Goal: Task Accomplishment & Management: Complete application form

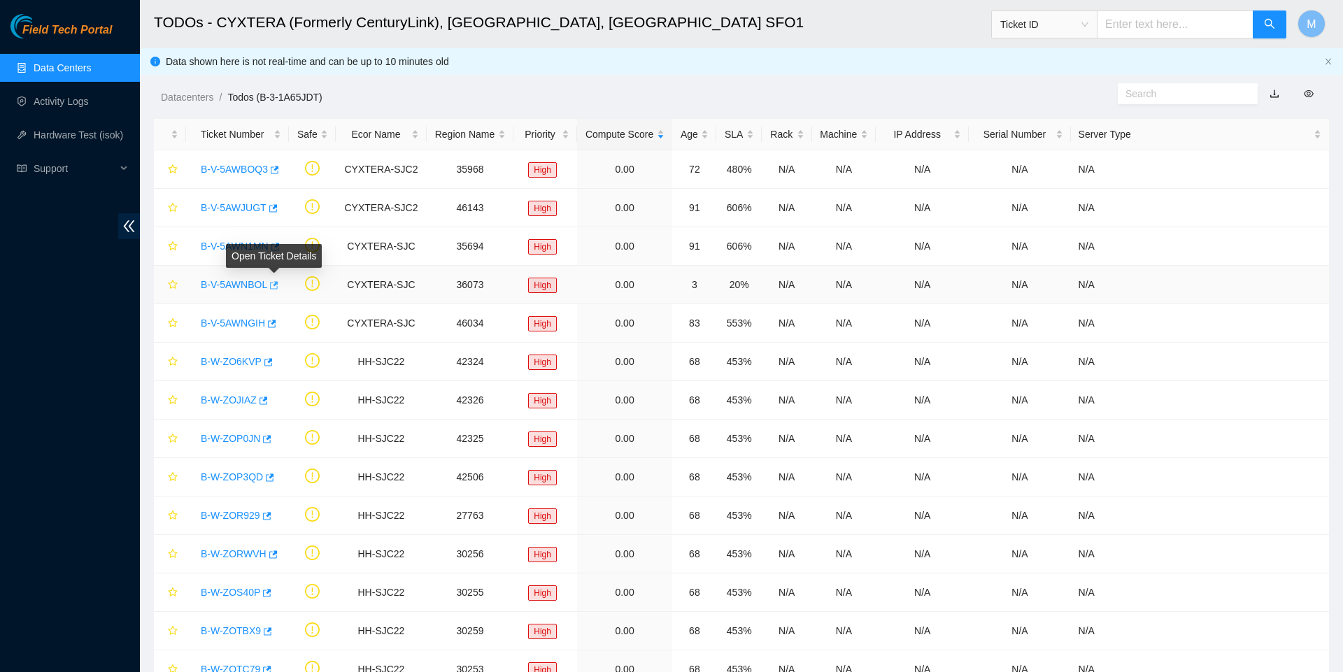
click at [278, 289] on icon "button" at bounding box center [274, 285] width 8 height 8
click at [276, 328] on icon "button" at bounding box center [271, 324] width 10 height 10
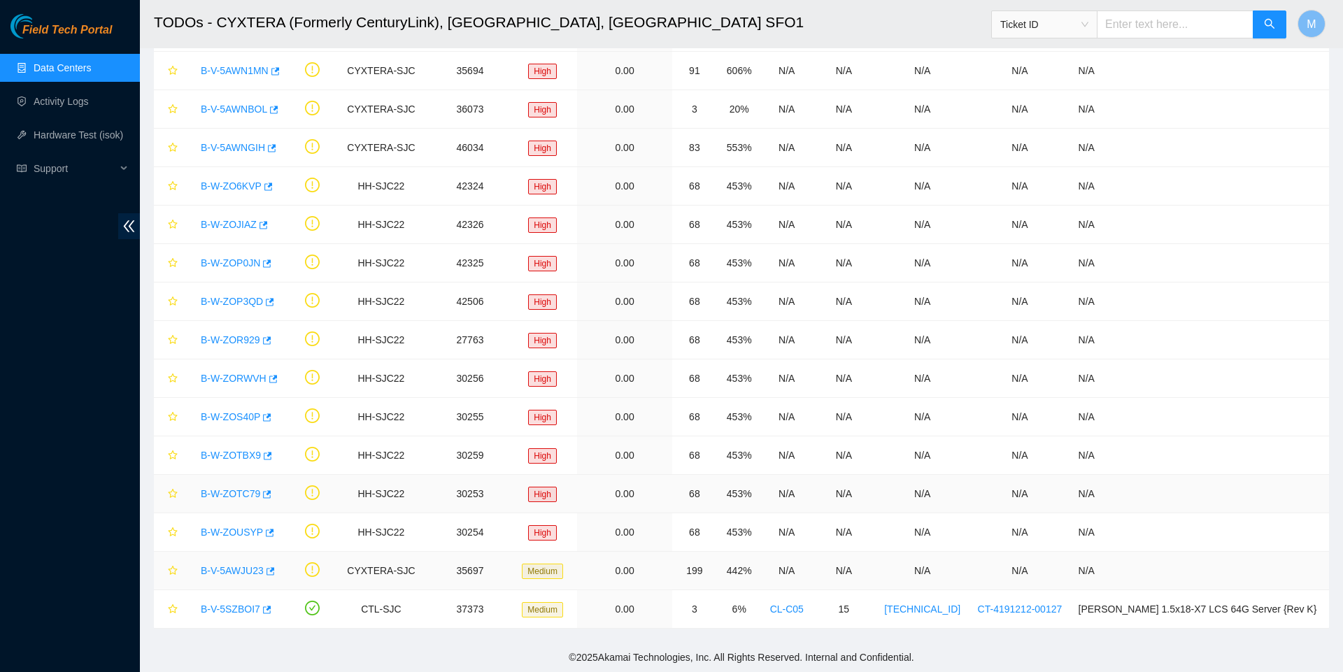
scroll to position [182, 0]
click at [274, 569] on icon "button" at bounding box center [269, 571] width 10 height 10
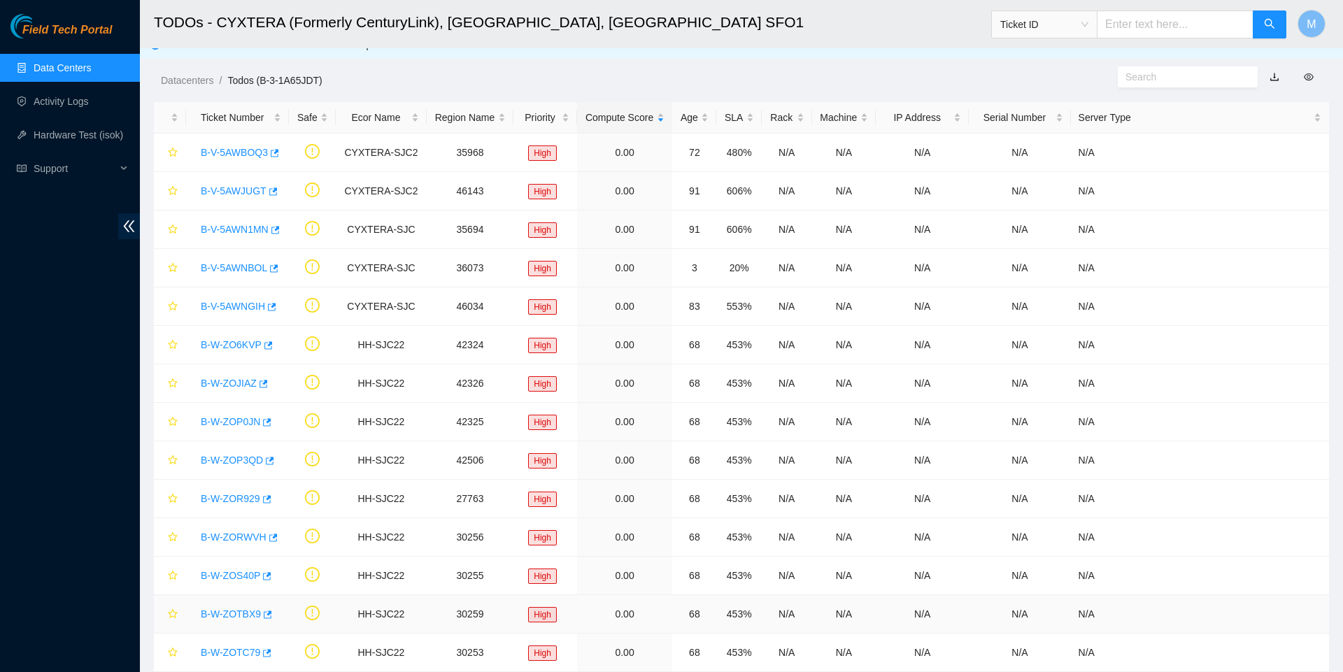
scroll to position [8, 0]
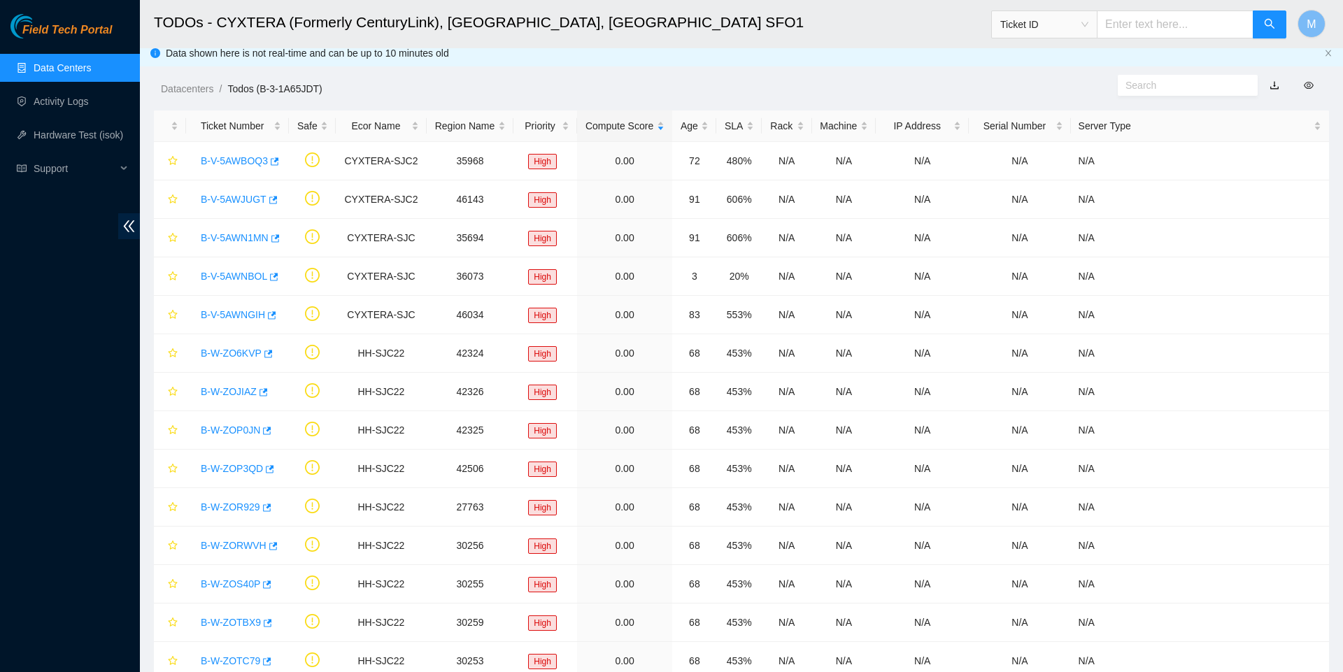
click at [78, 64] on link "Data Centers" at bounding box center [62, 67] width 57 height 11
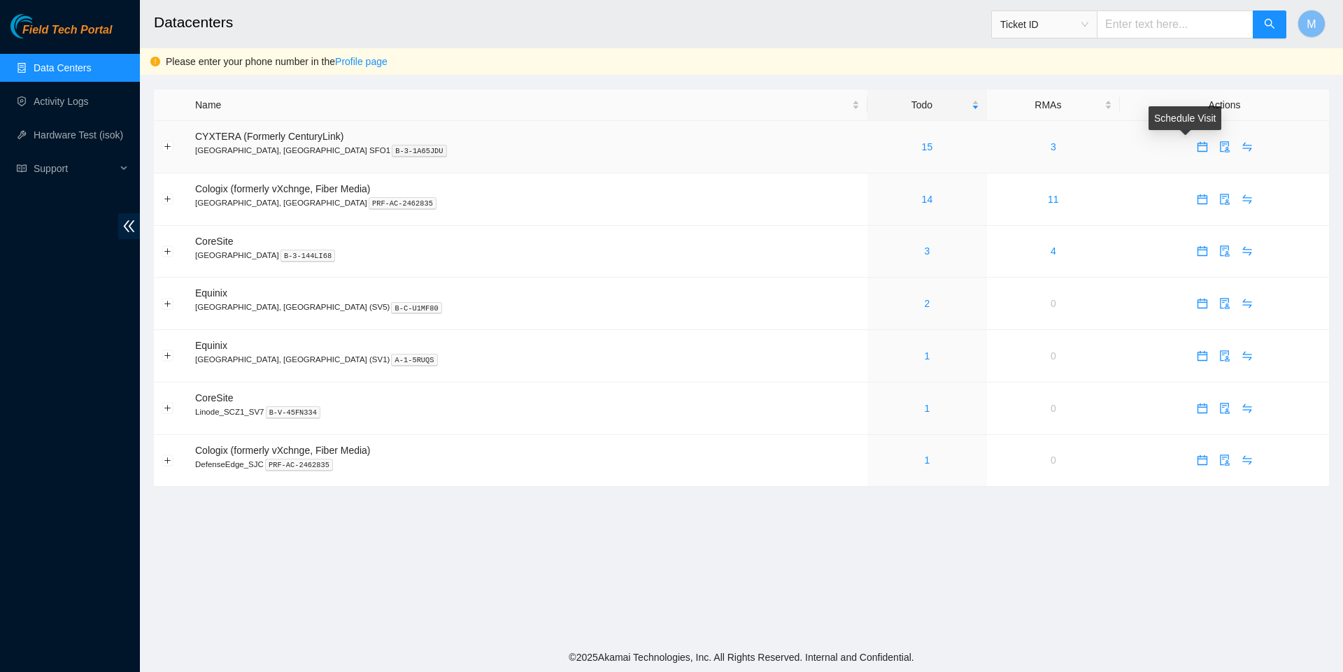
click at [1197, 147] on icon "calendar" at bounding box center [1202, 147] width 10 height 10
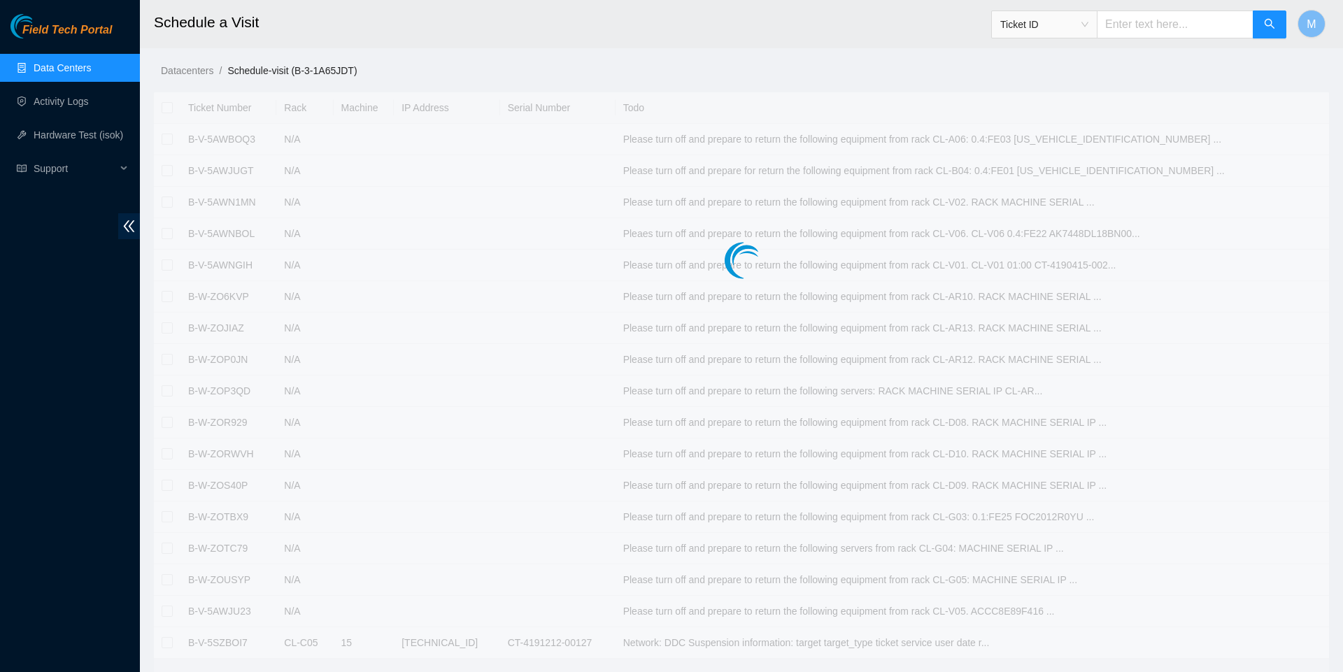
checkbox input "true"
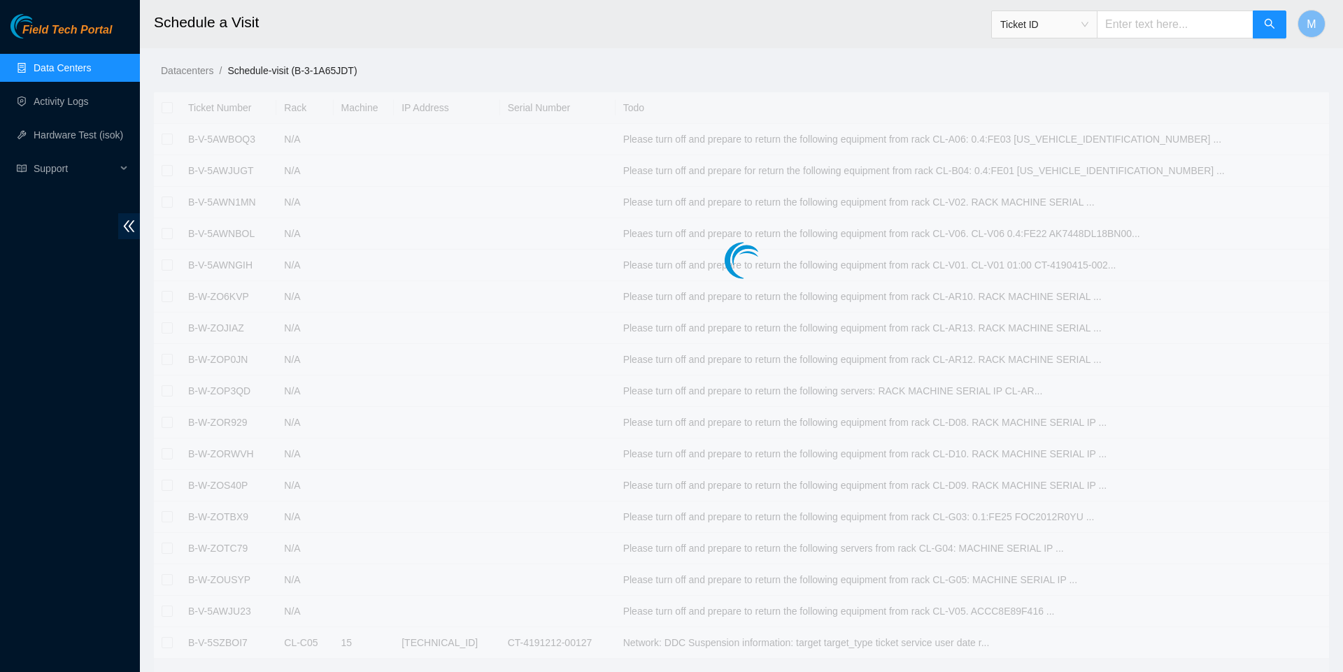
checkbox input "true"
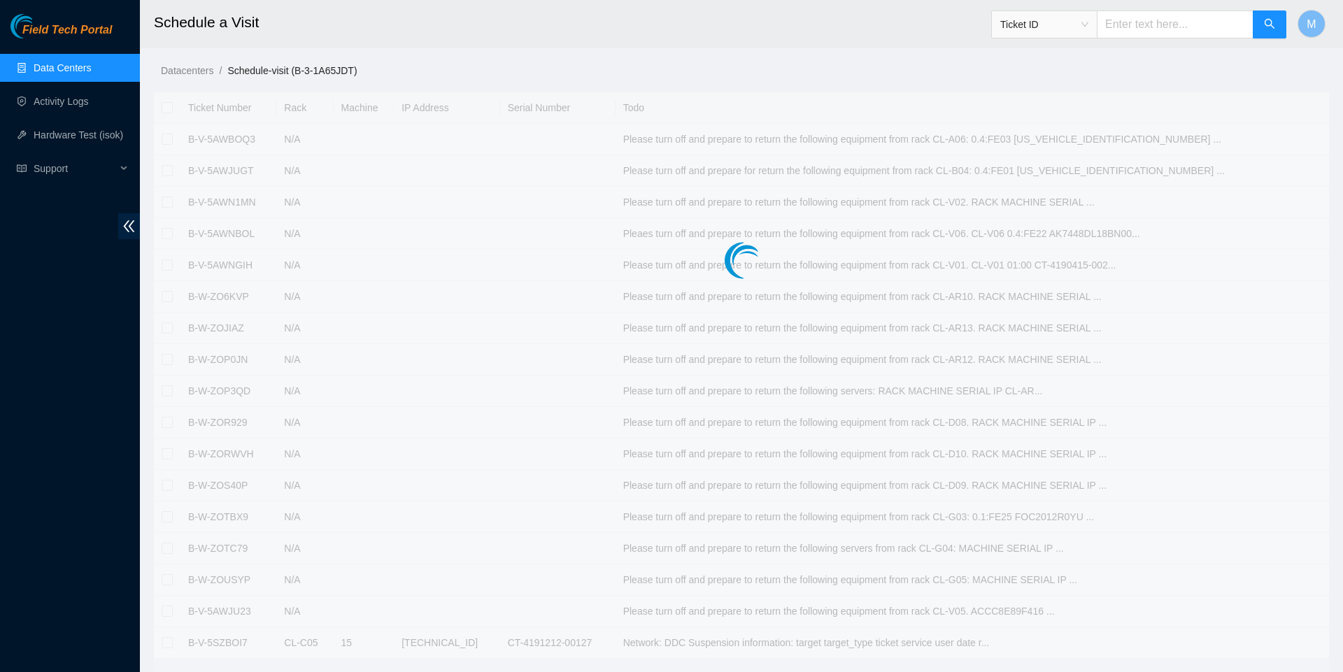
checkbox input "true"
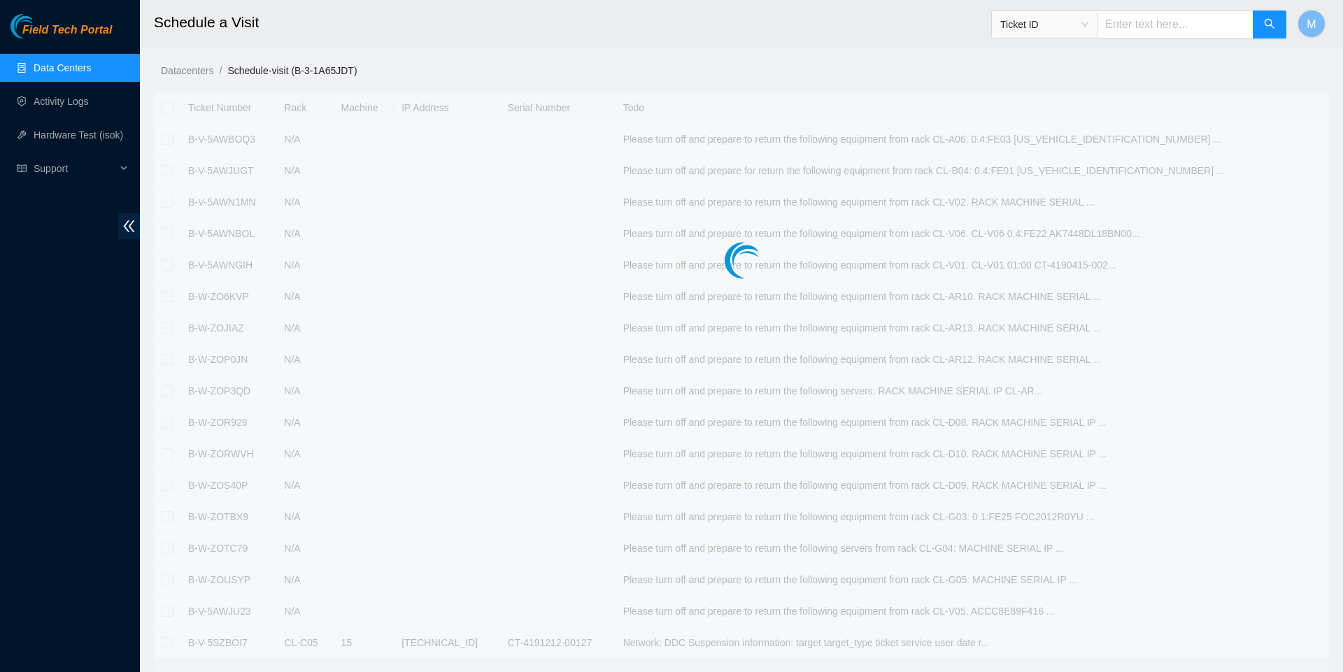
checkbox input "true"
type input "2025-08-18 08:14"
type input "2025-08-19 08:13"
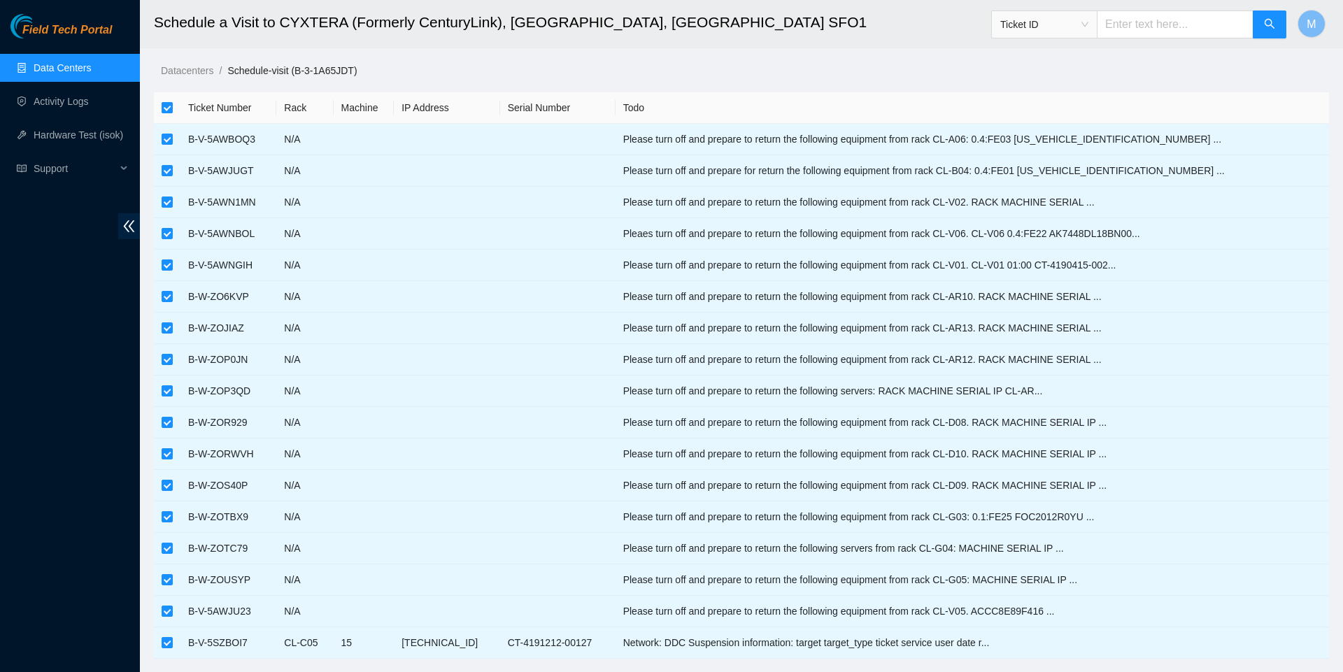
click at [168, 107] on input "checkbox" at bounding box center [167, 107] width 11 height 11
checkbox input "false"
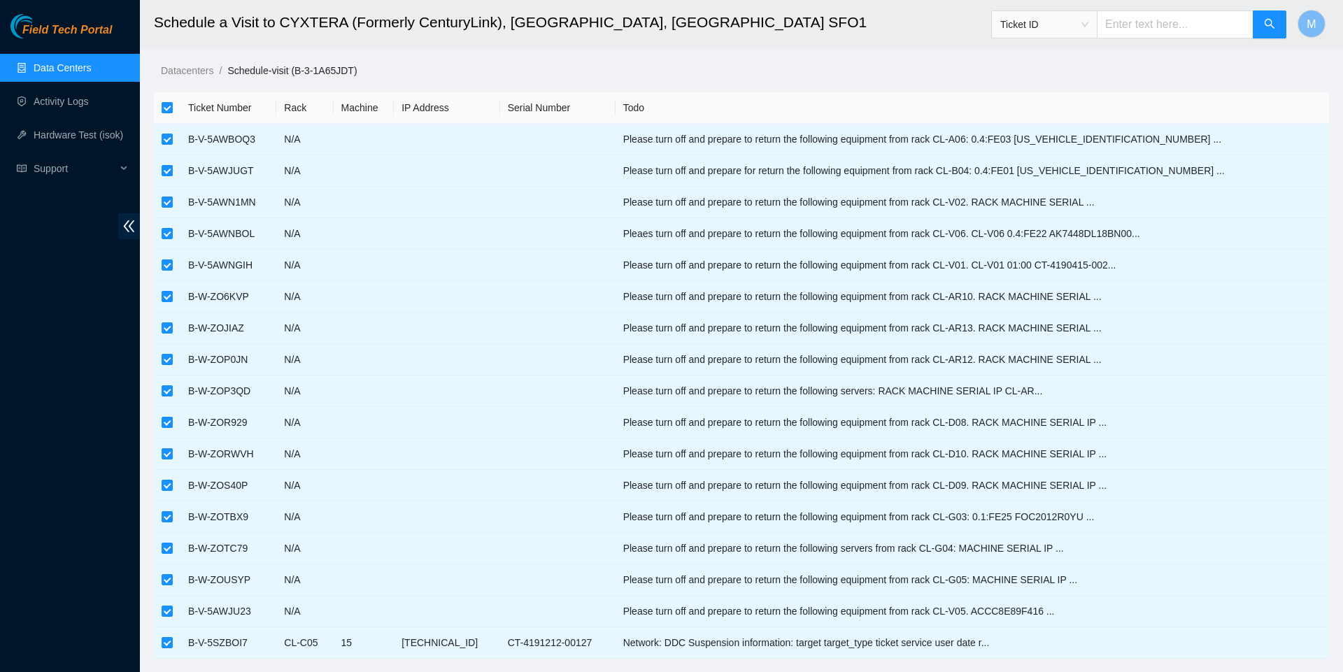
checkbox input "false"
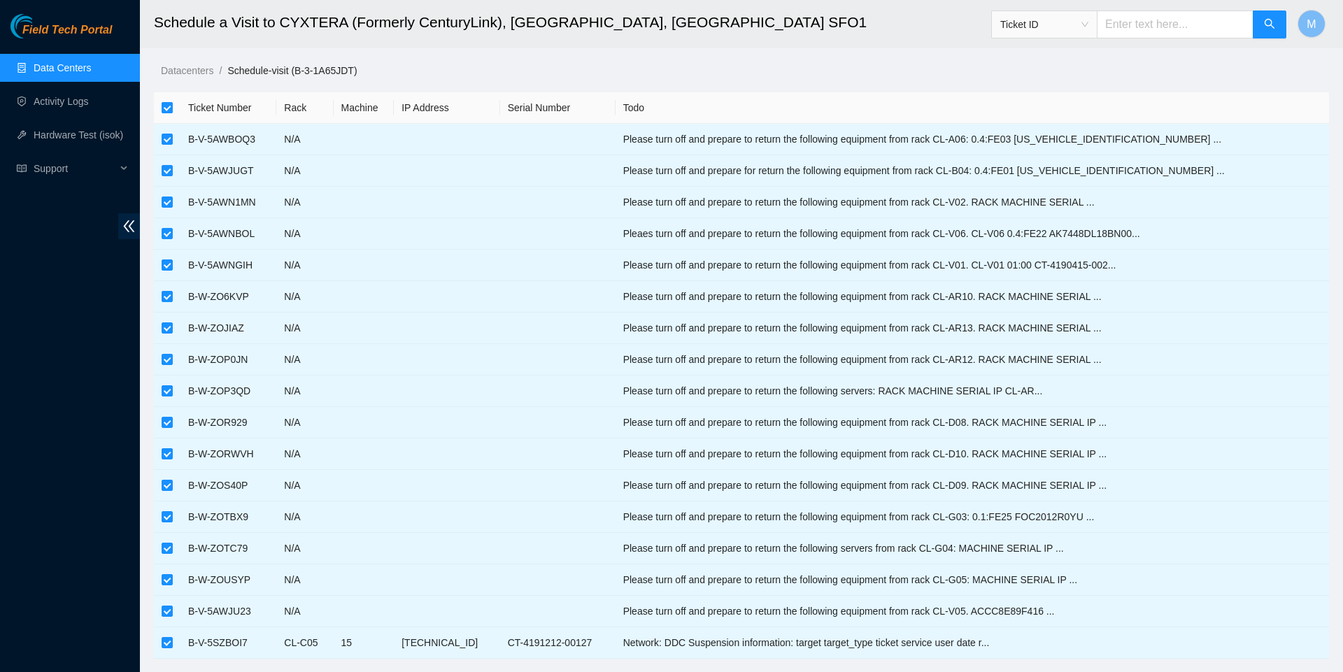
checkbox input "false"
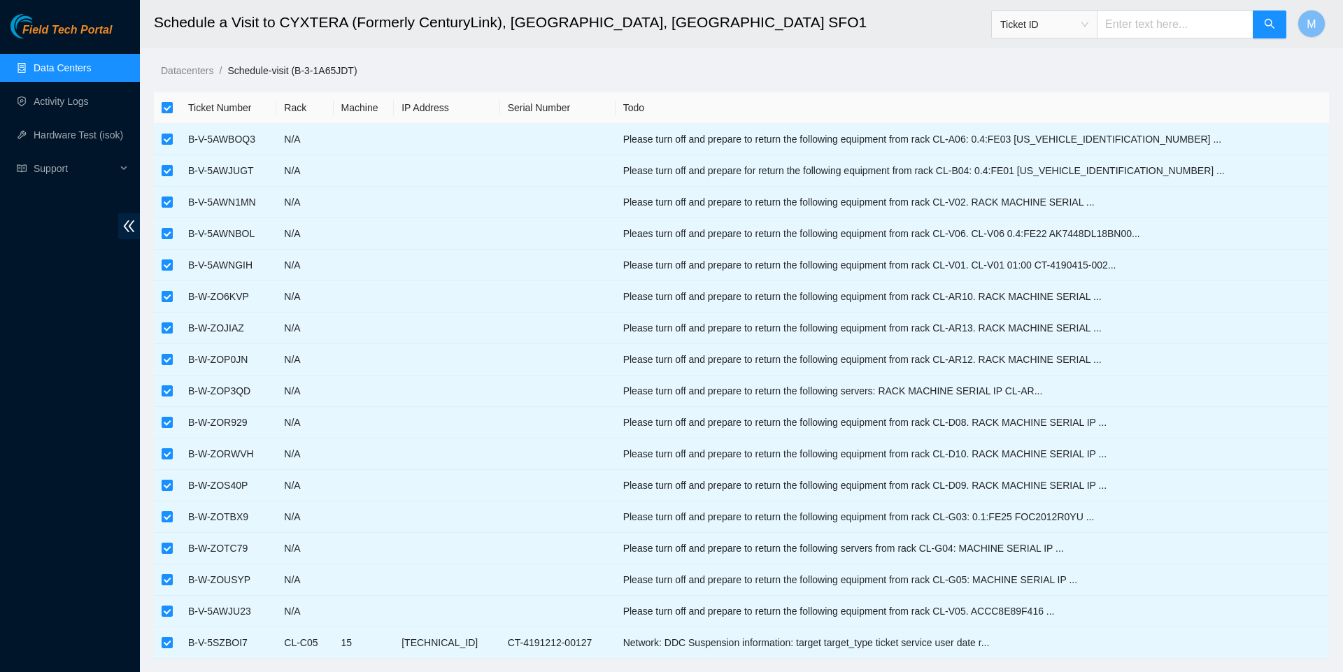
checkbox input "false"
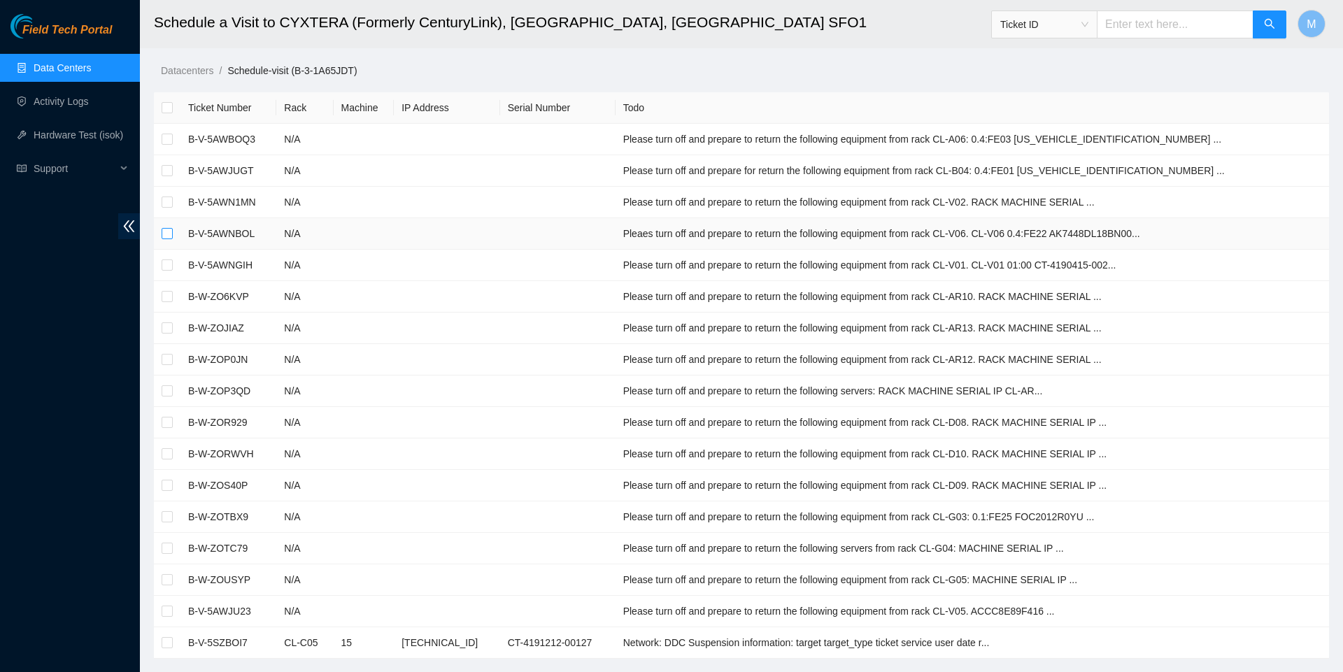
click at [169, 238] on input "checkbox" at bounding box center [167, 233] width 11 height 11
checkbox input "true"
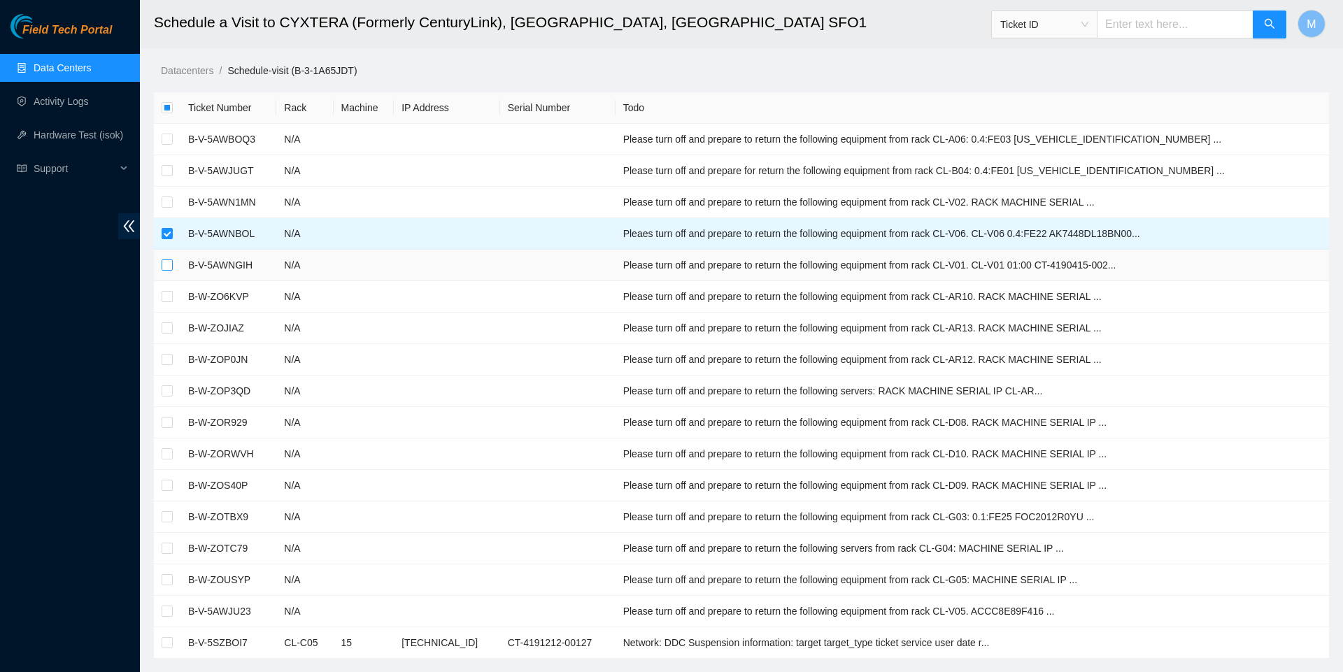
click at [162, 271] on input "checkbox" at bounding box center [167, 264] width 11 height 11
checkbox input "true"
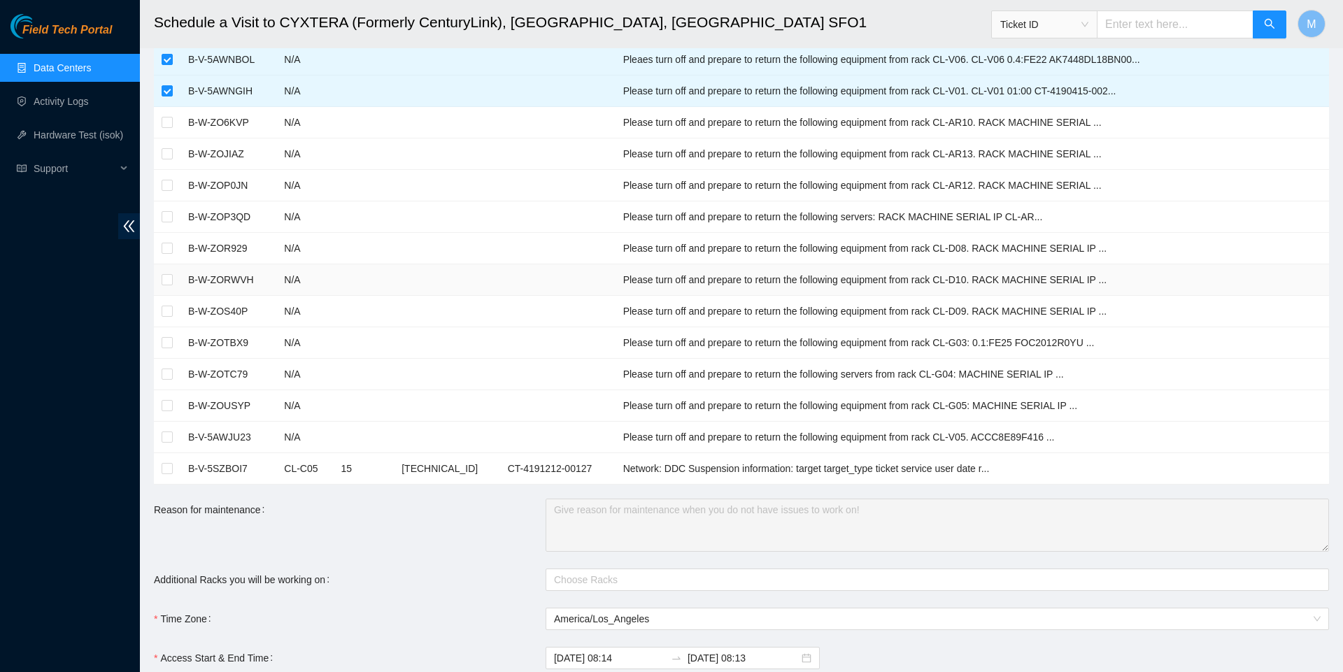
scroll to position [215, 0]
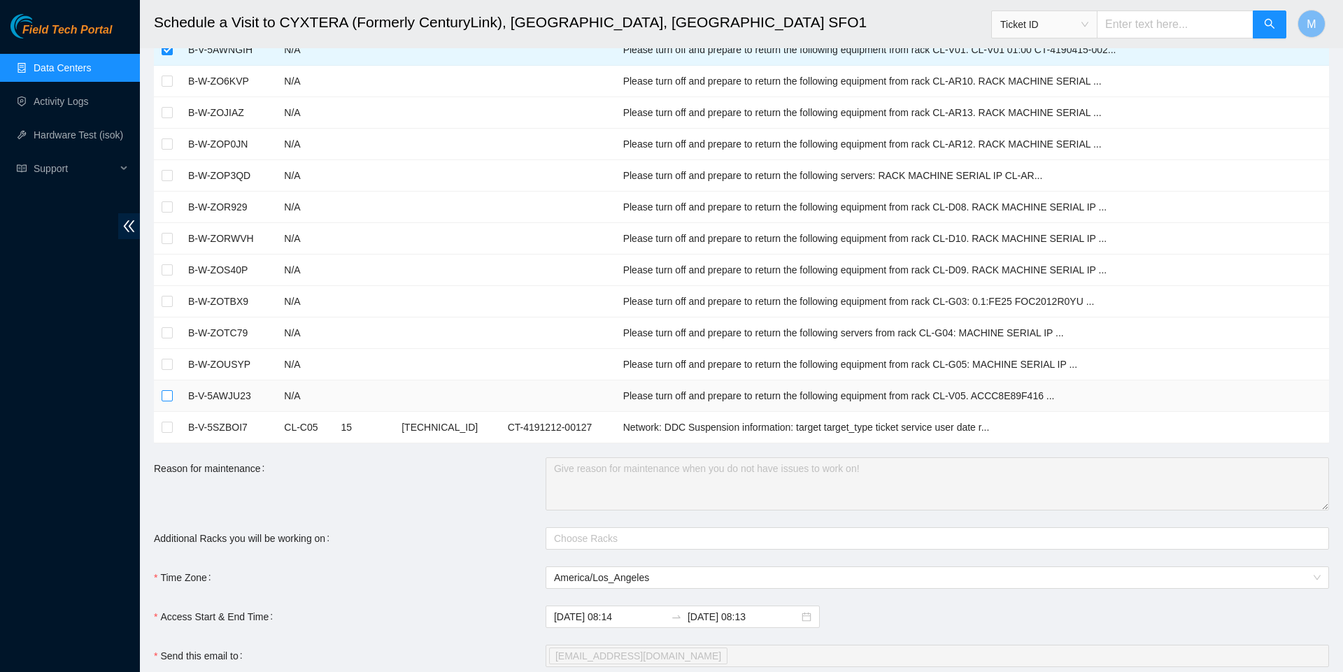
click at [168, 401] on input "checkbox" at bounding box center [167, 395] width 11 height 11
checkbox input "true"
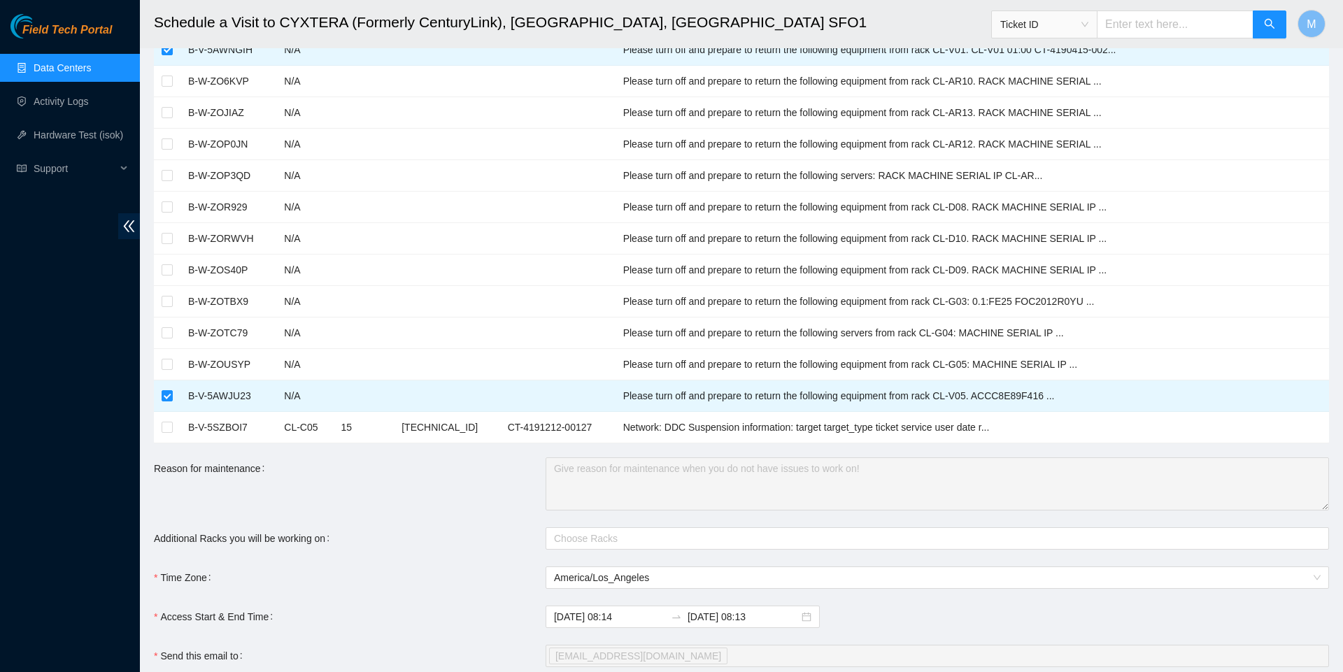
scroll to position [299, 0]
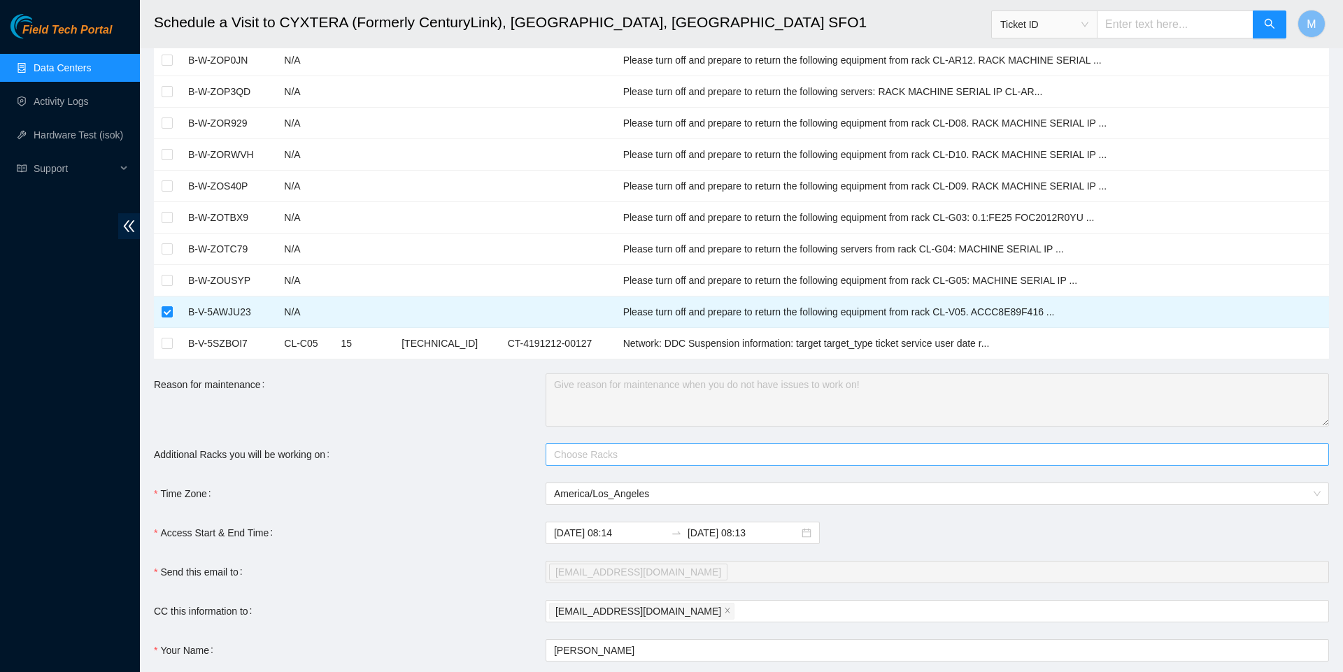
click at [583, 463] on div at bounding box center [930, 454] width 762 height 17
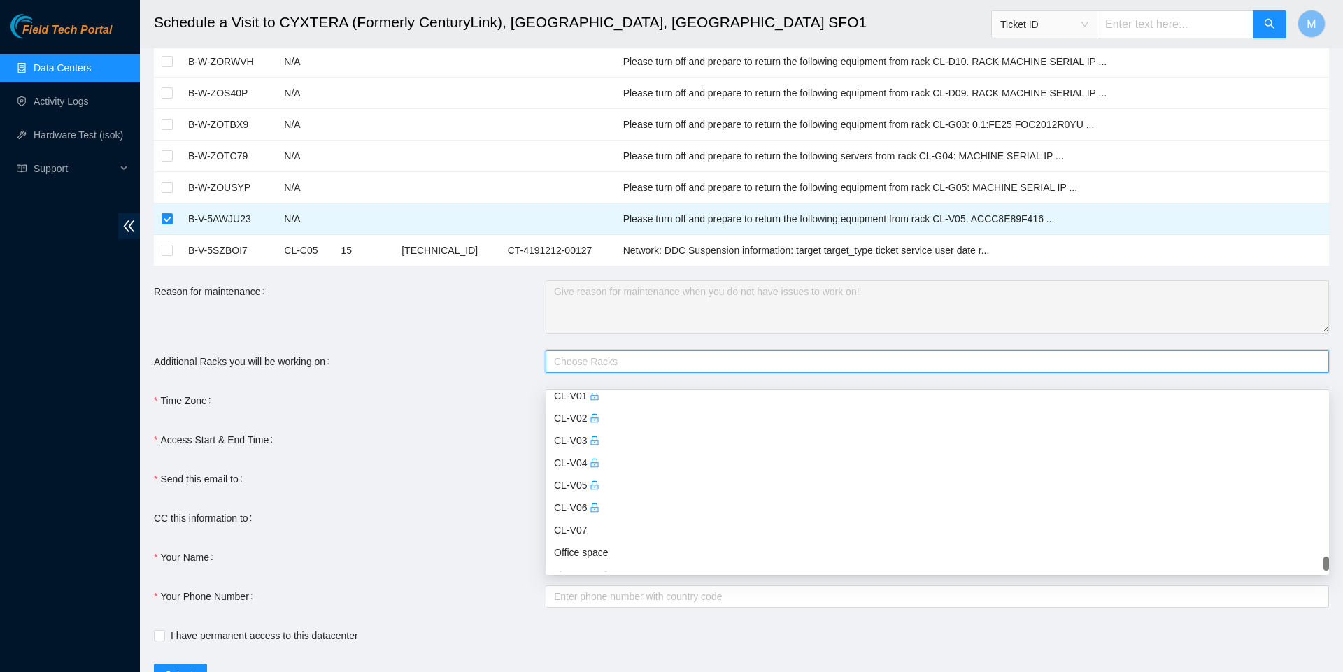
scroll to position [5239, 0]
click at [577, 510] on div "CL-V06" at bounding box center [937, 513] width 766 height 15
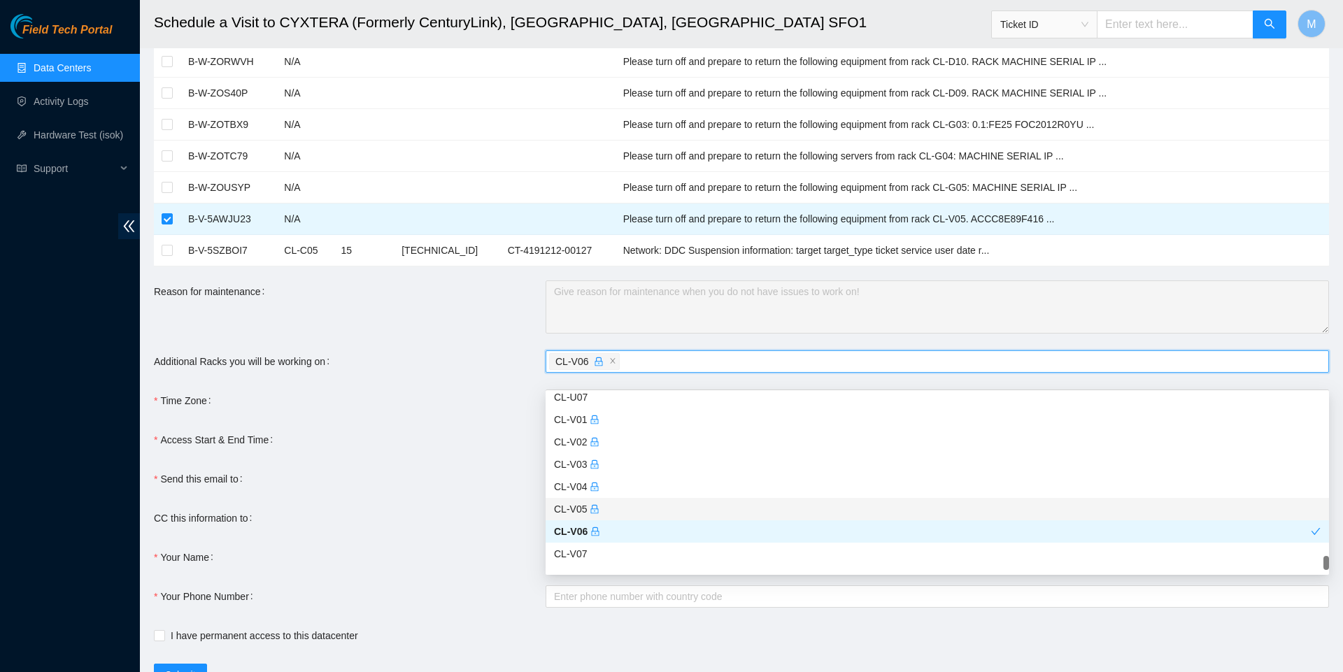
scroll to position [5214, 0]
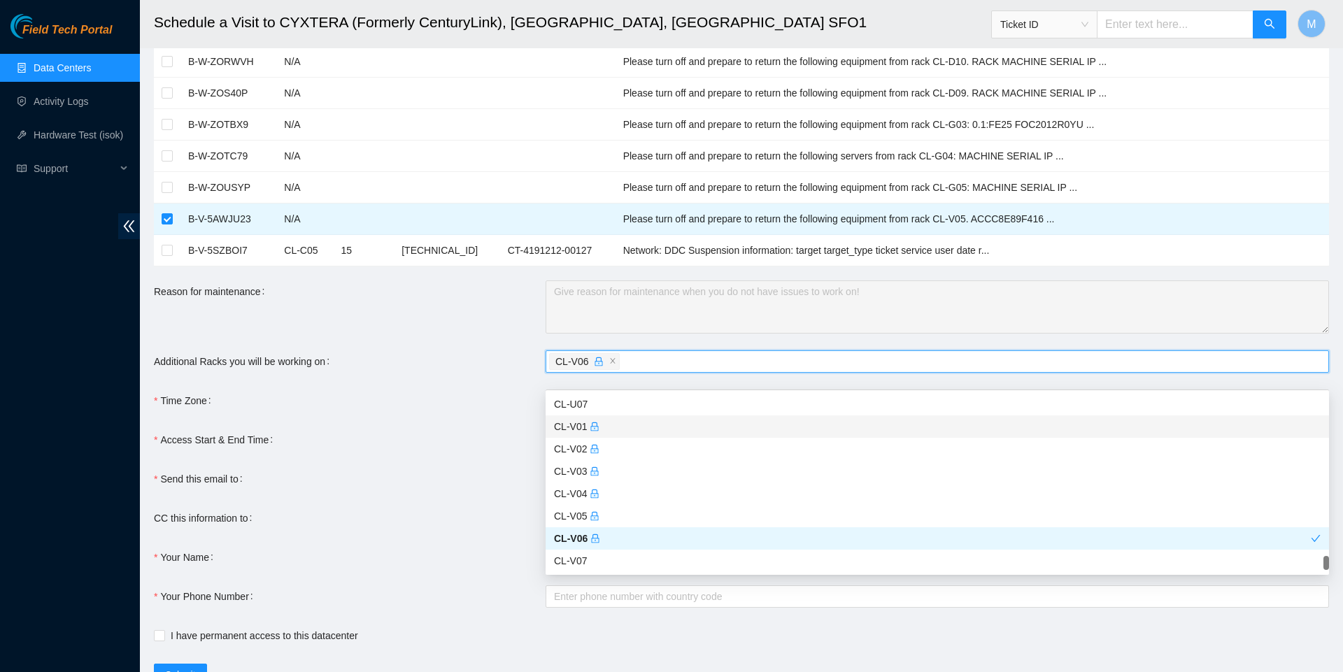
click at [633, 421] on div "CL-V01" at bounding box center [937, 426] width 766 height 15
click at [627, 513] on div "CL-V05" at bounding box center [937, 515] width 766 height 15
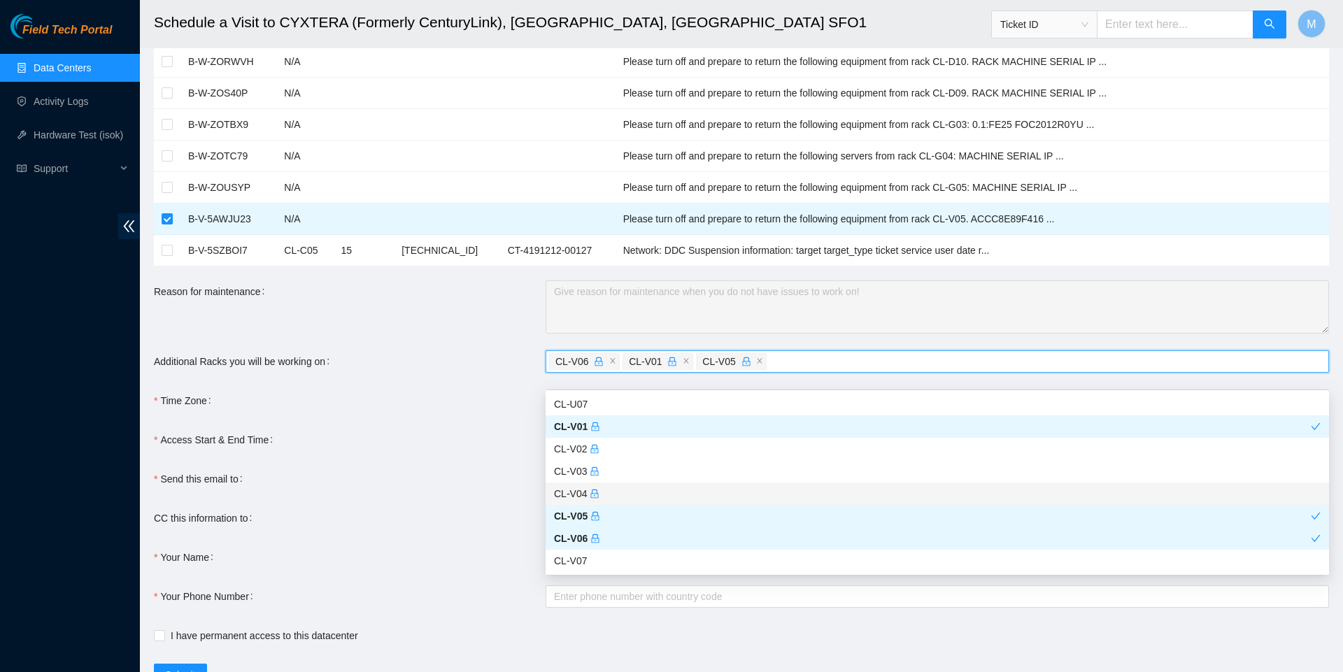
click at [476, 431] on form "Ticket Number Rack Machine IP Address Serial Number Todo B-V-5AWBOQ3 N/A Please…" at bounding box center [741, 193] width 1175 height 986
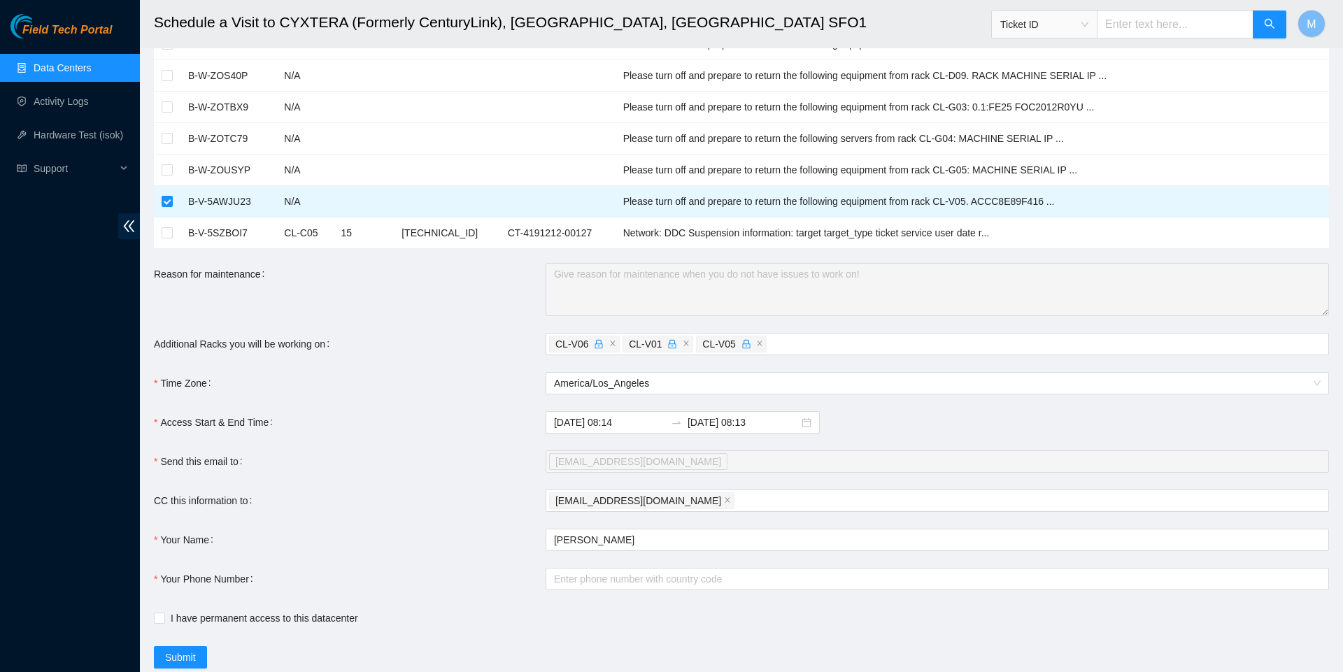
scroll to position [413, 0]
click at [726, 508] on div "markdy408@gmail.com" at bounding box center [930, 498] width 762 height 20
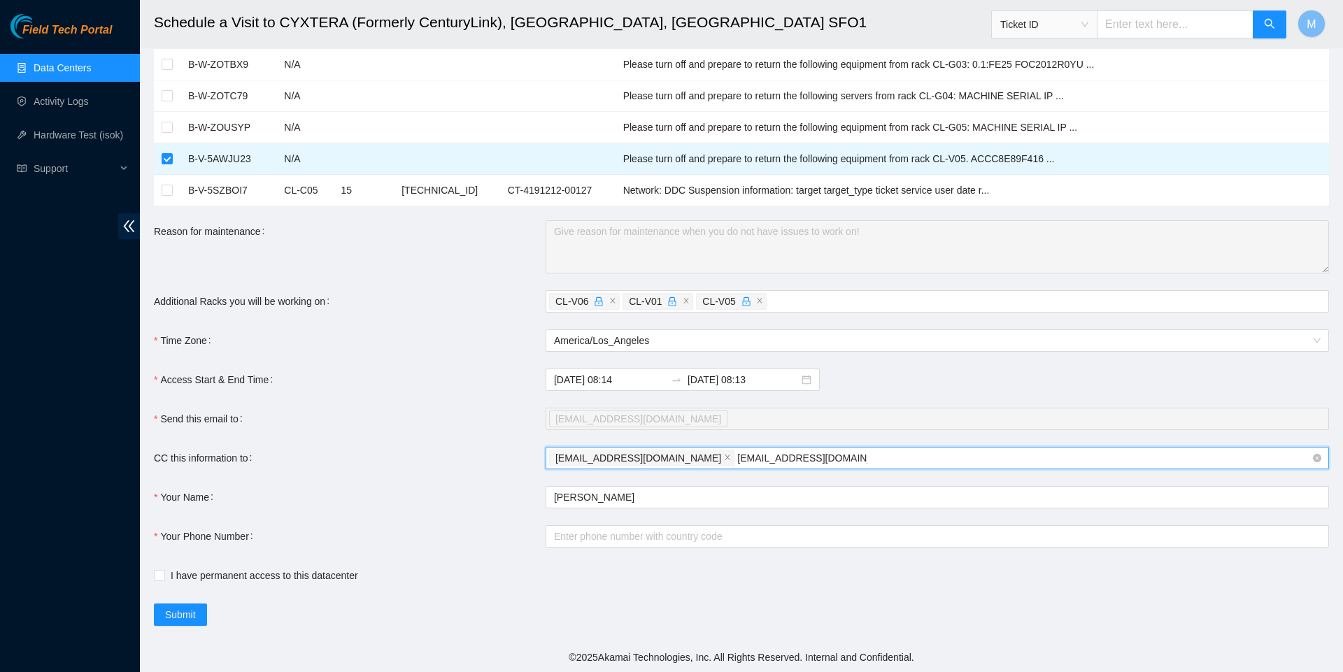
scroll to position [459, 0]
type input "NIE-hivemind@akamai.com"
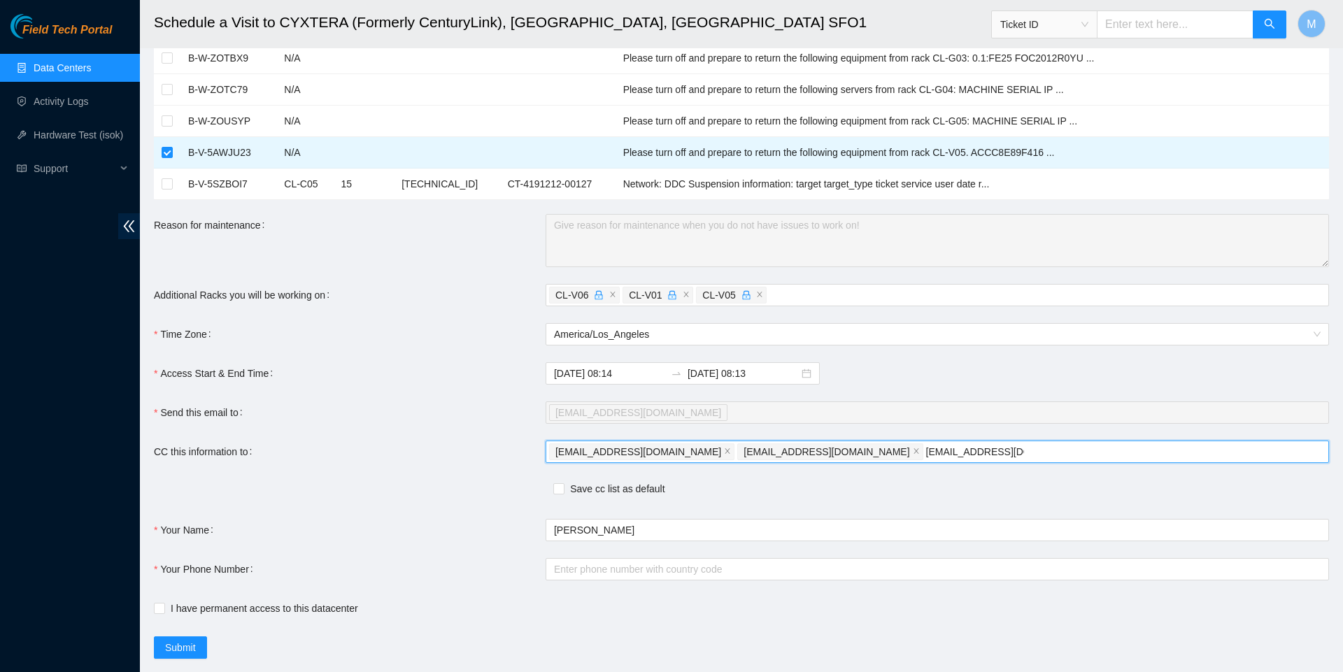
type input "deploy-tix@akamai.com"
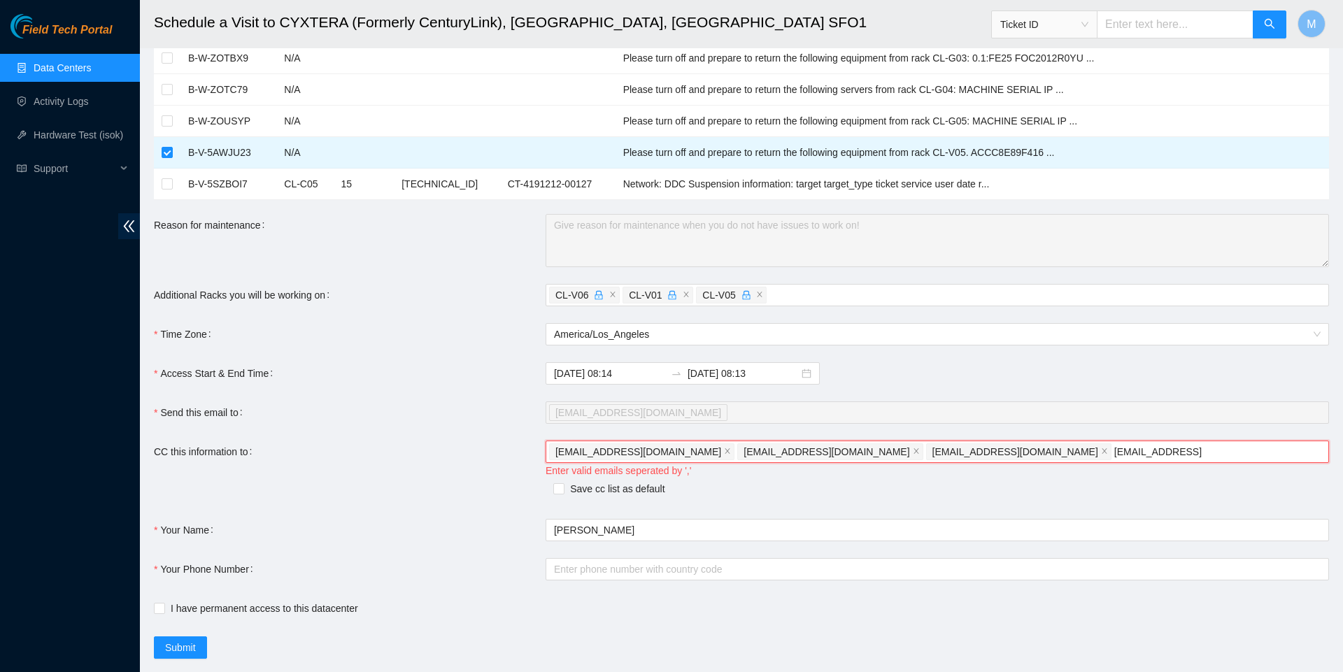
type input "nocc-shift@akamai.com"
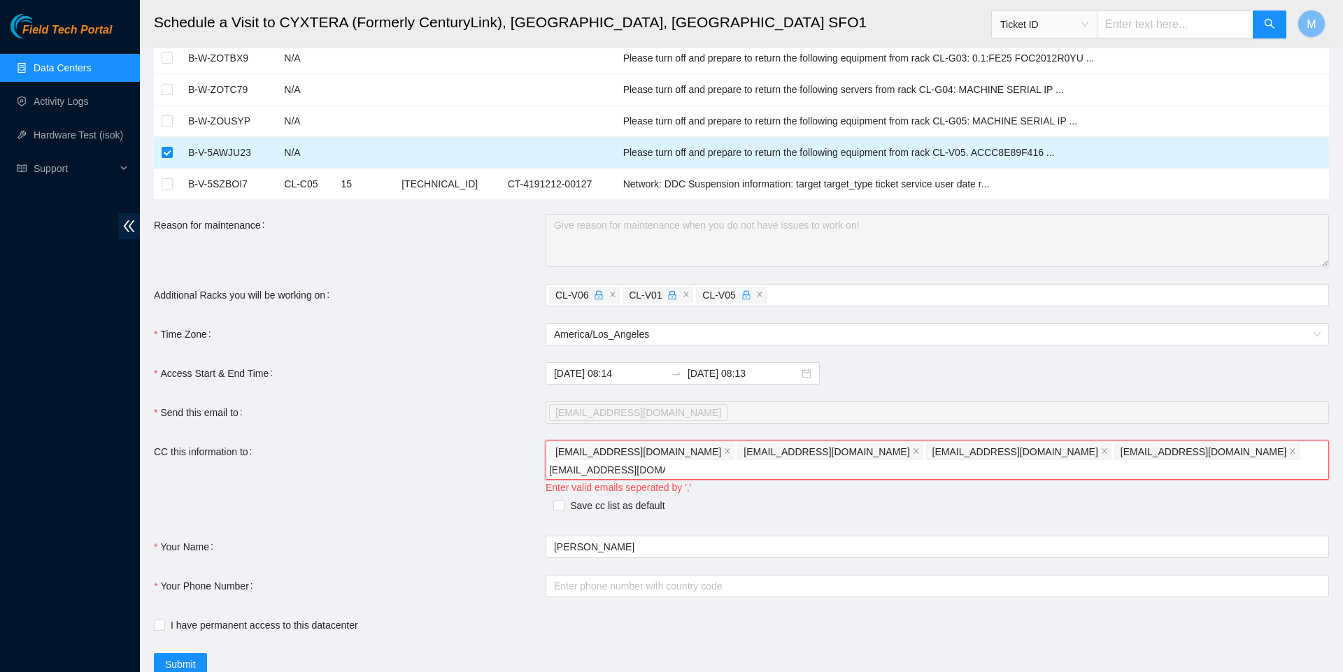
type input "nie-field-sjc@akamai.com"
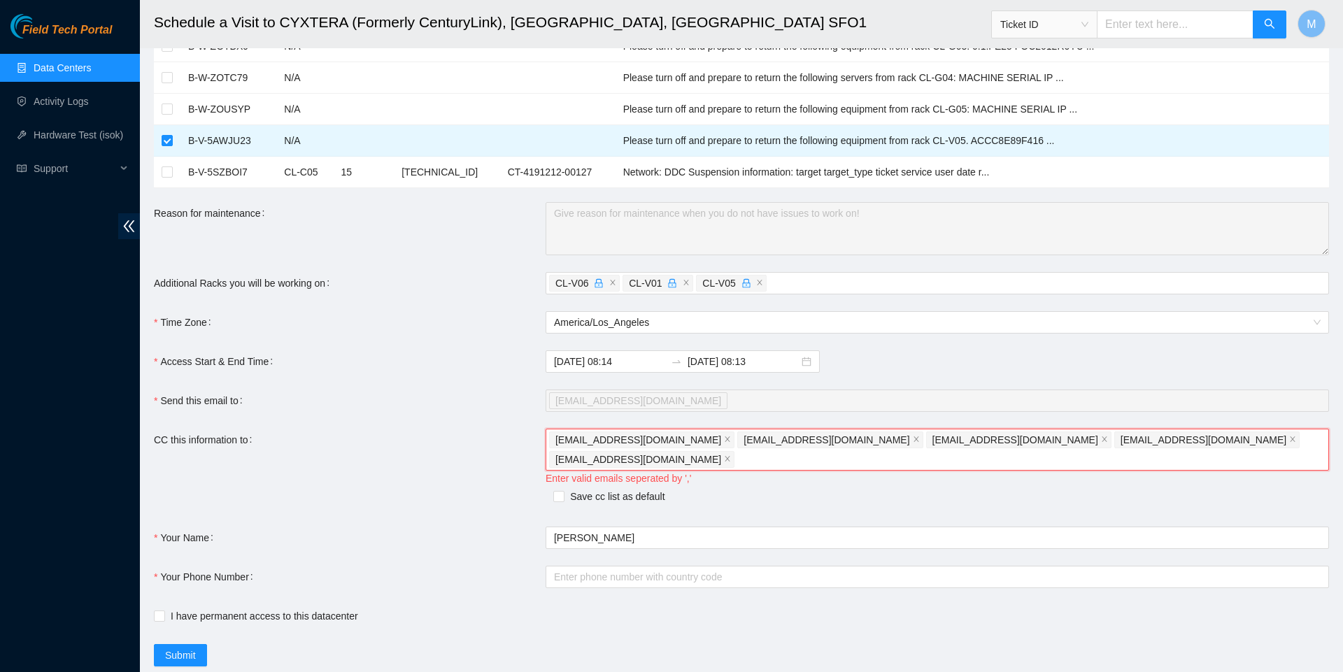
scroll to position [473, 0]
click at [628, 534] on input "Mark Dy" at bounding box center [936, 535] width 783 height 22
click at [559, 492] on input "Save cc list as default" at bounding box center [558, 493] width 10 height 10
checkbox input "true"
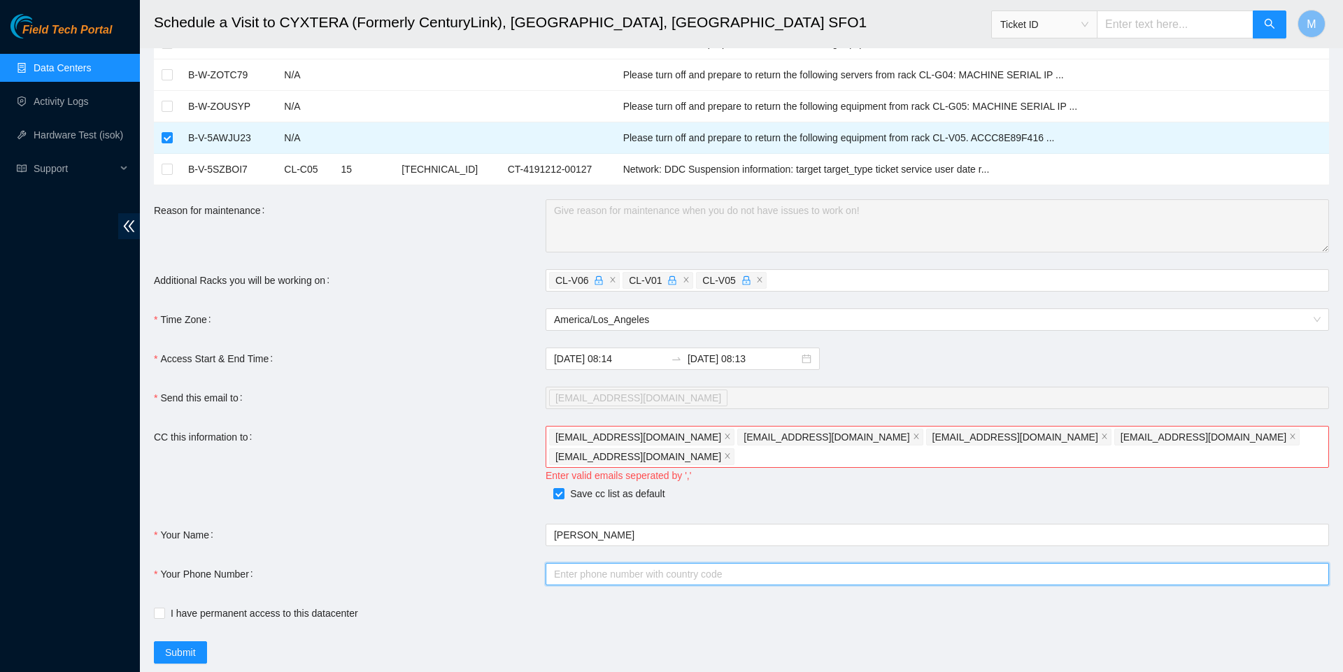
click at [778, 574] on input "Your Phone Number" at bounding box center [936, 574] width 783 height 22
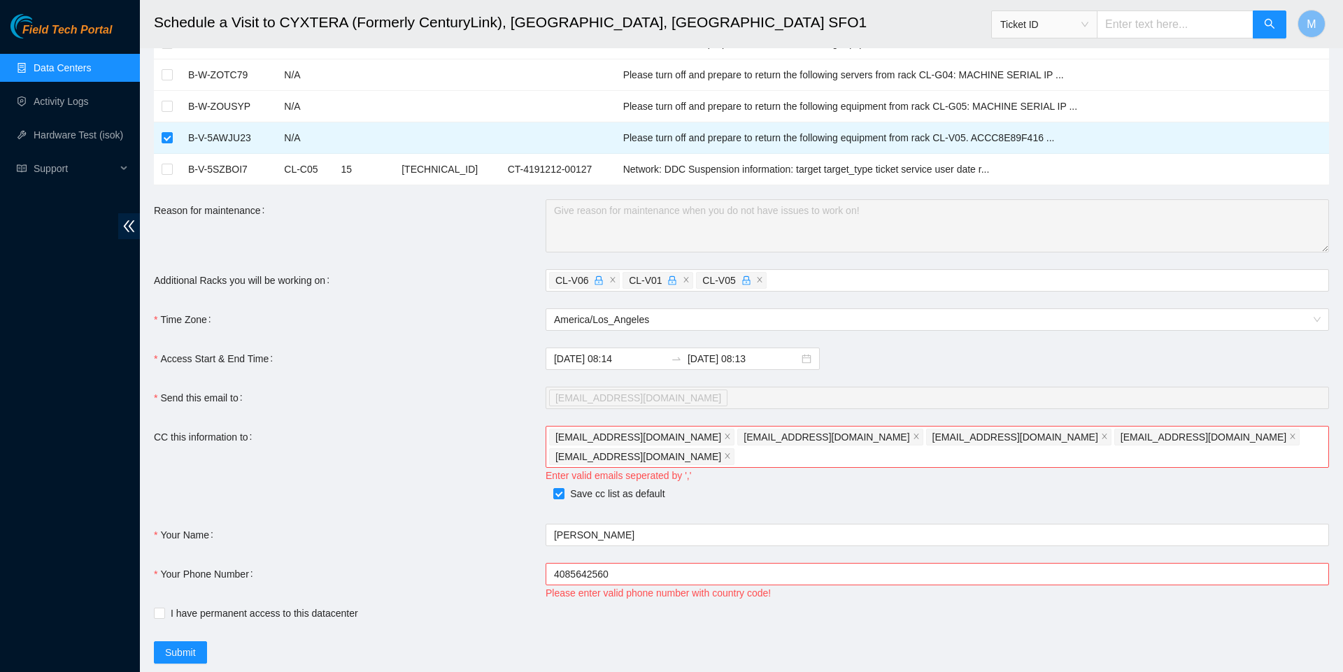
click at [541, 572] on div "Your Phone Number" at bounding box center [350, 582] width 392 height 39
click at [550, 572] on input "4085642560" at bounding box center [936, 574] width 783 height 22
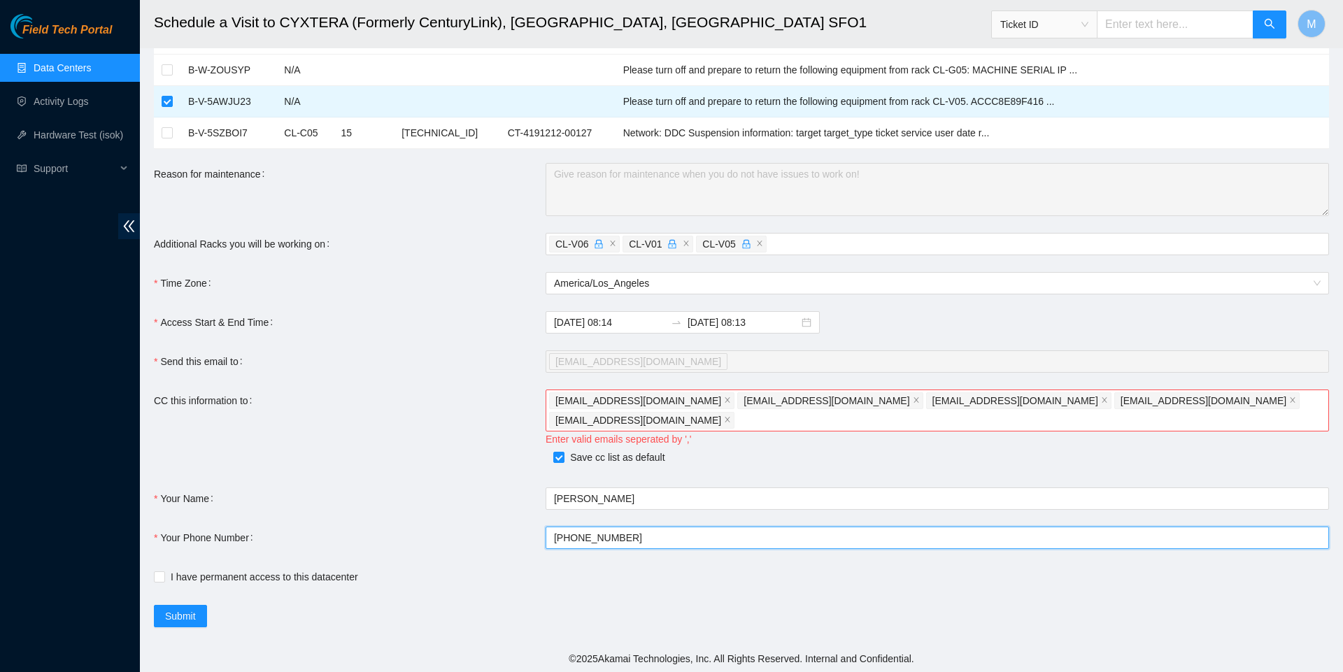
scroll to position [512, 0]
type input "+14085642560"
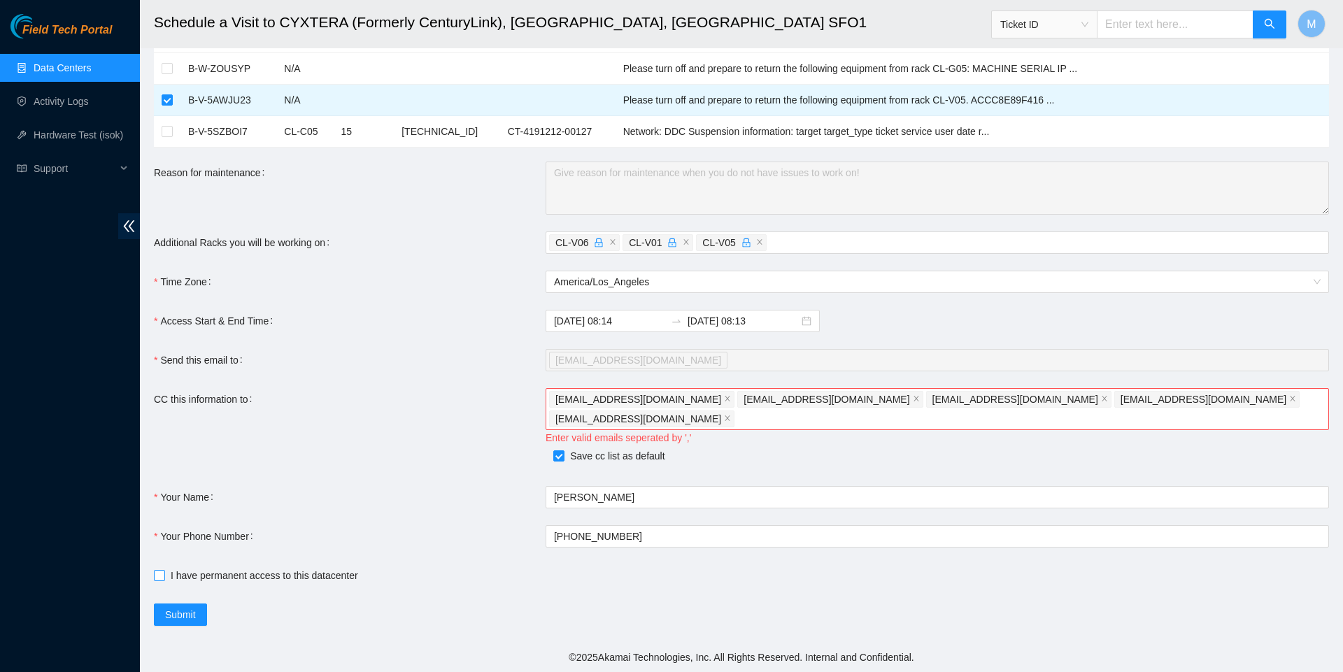
click at [158, 576] on input "I have permanent access to this datacenter" at bounding box center [159, 575] width 10 height 10
checkbox input "true"
click at [407, 563] on form "Ticket Number Rack Machine IP Address Serial Number Todo B-V-5AWBOQ3 N/A Please…" at bounding box center [741, 103] width 1175 height 1045
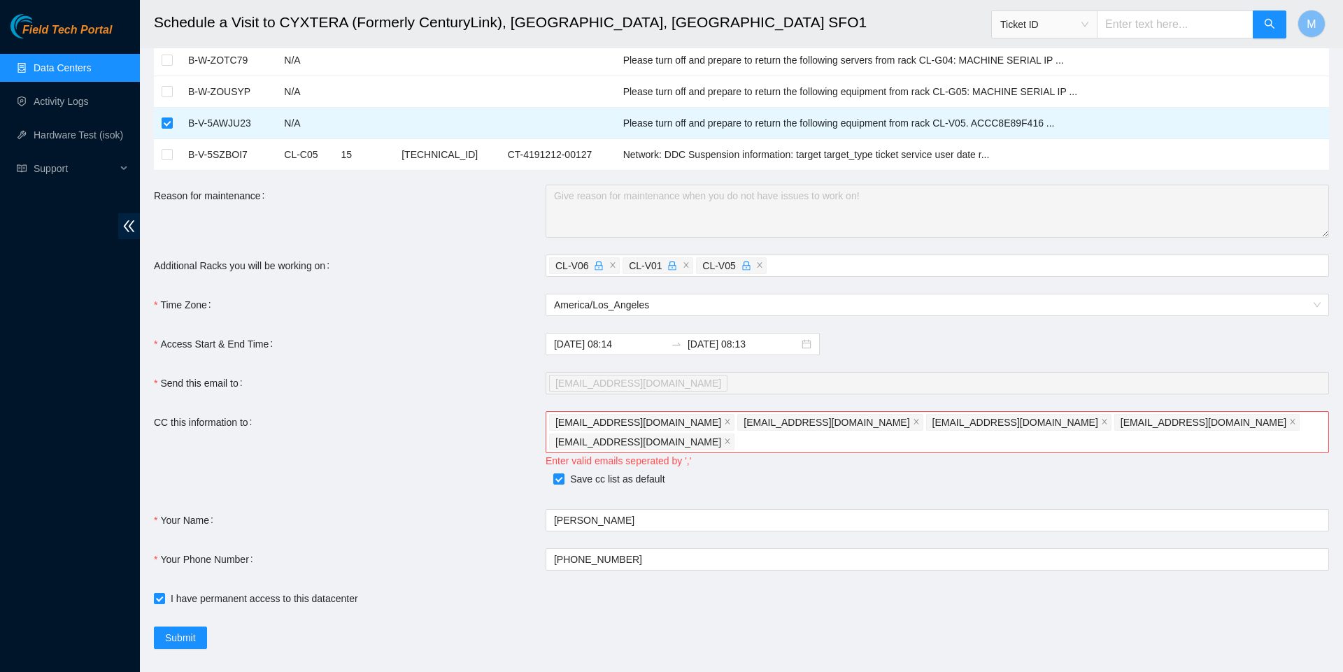
scroll to position [488, 0]
click at [1281, 440] on div "markdy408@gmail.com NIE-hivemind@akamai.com deploy-tix@akamai.com nocc-shift@ak…" at bounding box center [930, 432] width 762 height 39
click at [515, 509] on div "Your Name" at bounding box center [350, 520] width 392 height 22
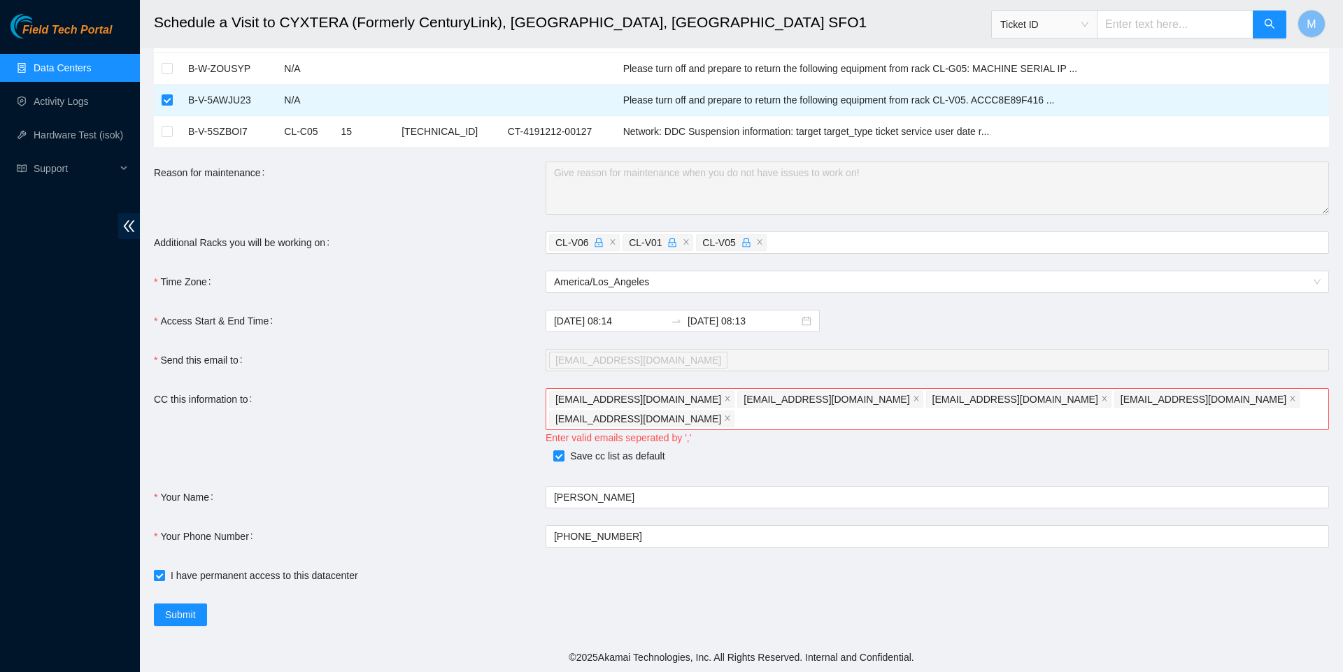
scroll to position [513, 0]
click at [196, 612] on span "Submit" at bounding box center [180, 614] width 31 height 15
click at [807, 332] on div at bounding box center [682, 321] width 274 height 22
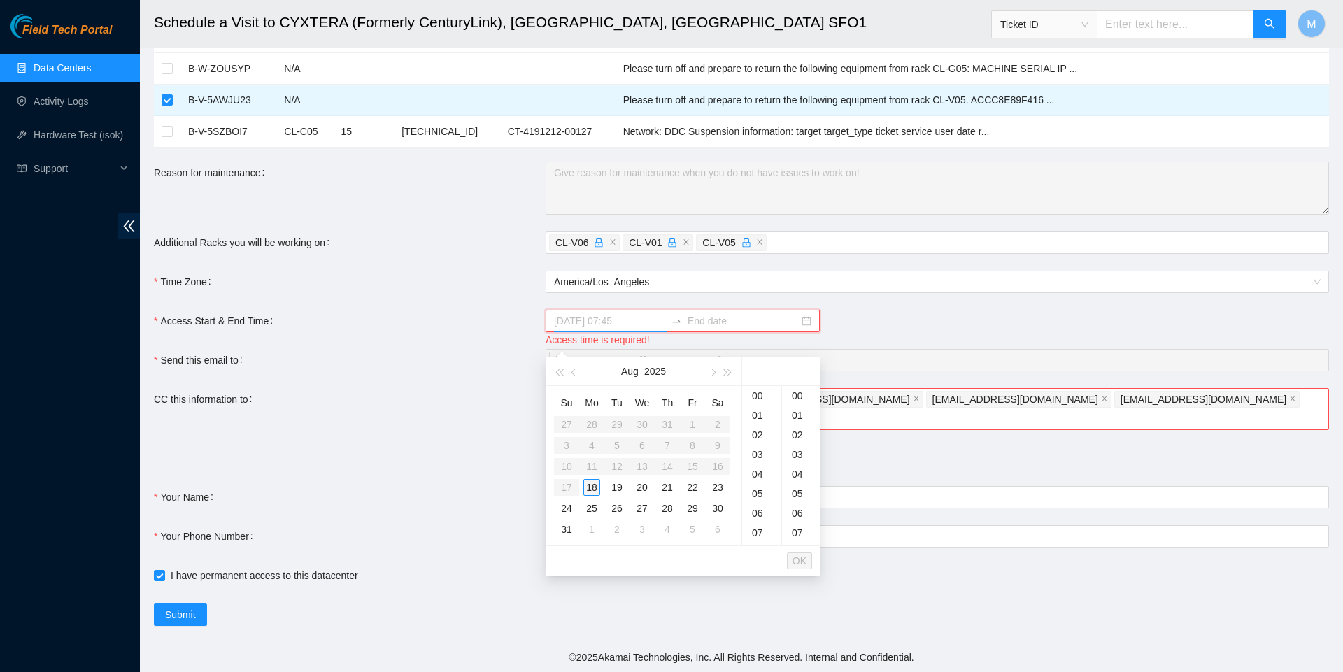
click at [593, 485] on div "18" at bounding box center [591, 487] width 17 height 17
click at [765, 412] on div "08" at bounding box center [761, 416] width 39 height 20
click at [798, 390] on div "00" at bounding box center [801, 396] width 38 height 20
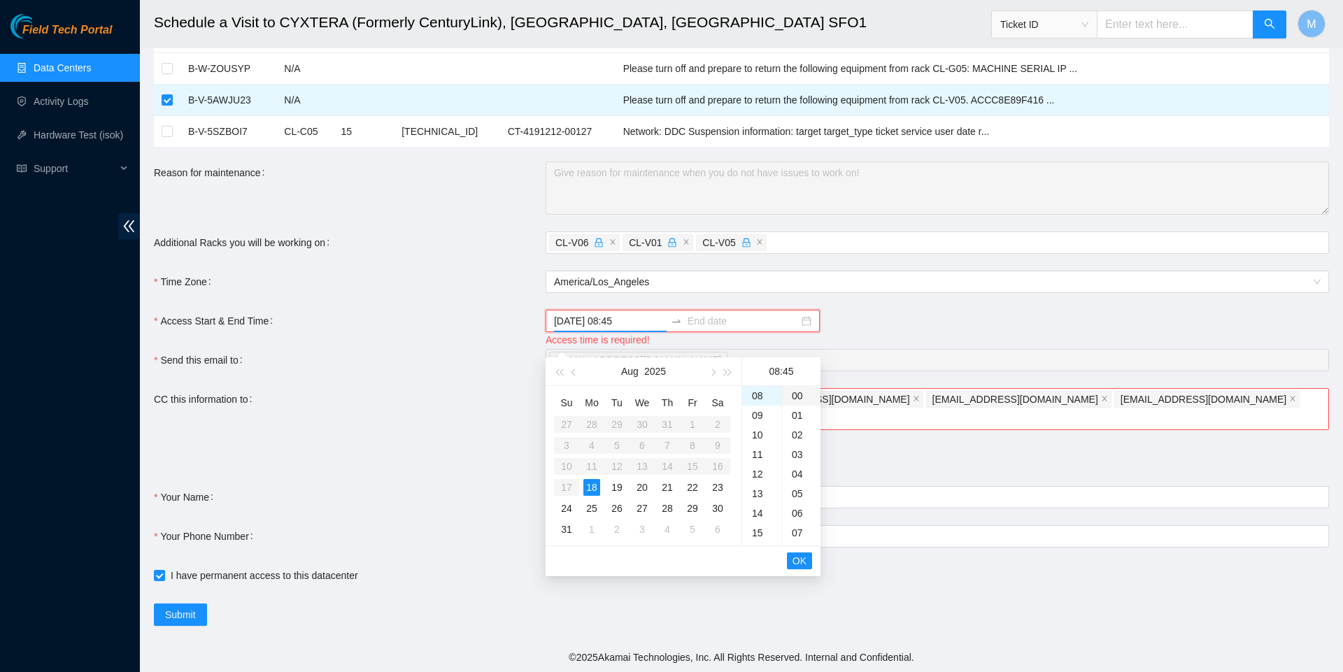
type input "2025-08-18 08:00"
click at [800, 556] on span "OK" at bounding box center [799, 560] width 14 height 15
click at [758, 471] on div "17" at bounding box center [761, 476] width 39 height 20
type input "2025-08-18 17:00"
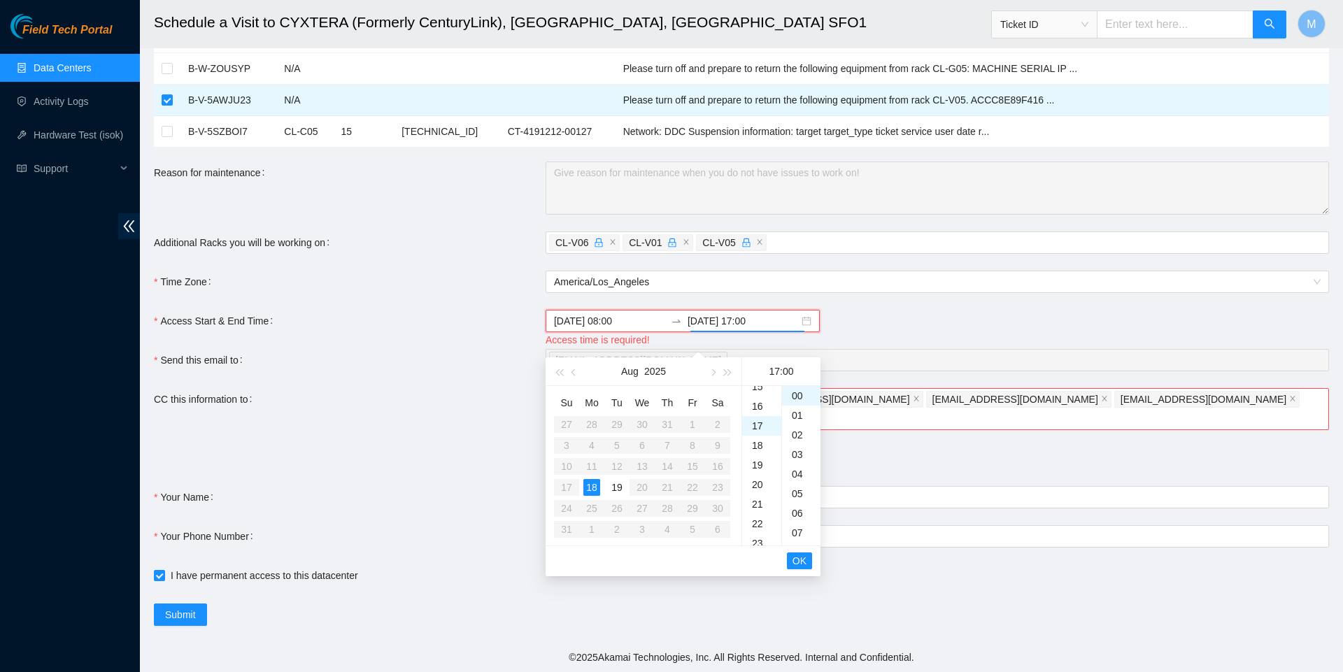
scroll to position [333, 0]
click at [795, 395] on div "00" at bounding box center [801, 396] width 38 height 20
click at [799, 559] on span "OK" at bounding box center [799, 560] width 14 height 15
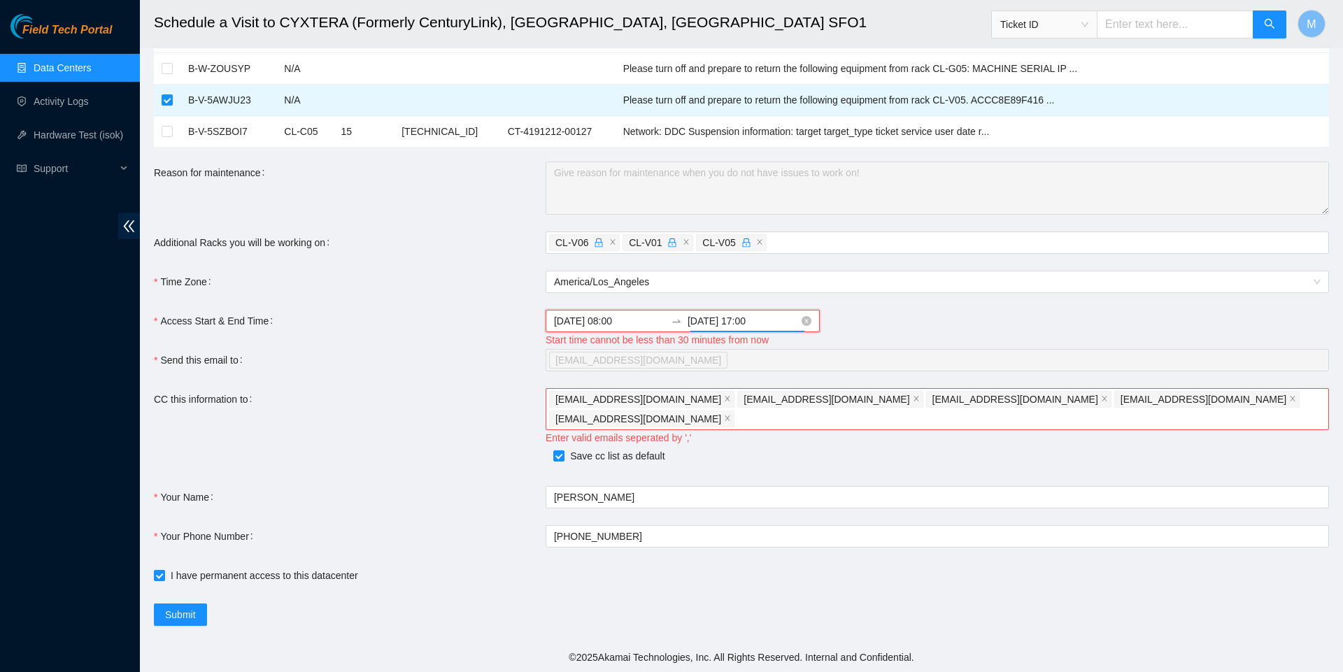
click at [642, 329] on input "2025-08-18 08:00" at bounding box center [609, 320] width 111 height 15
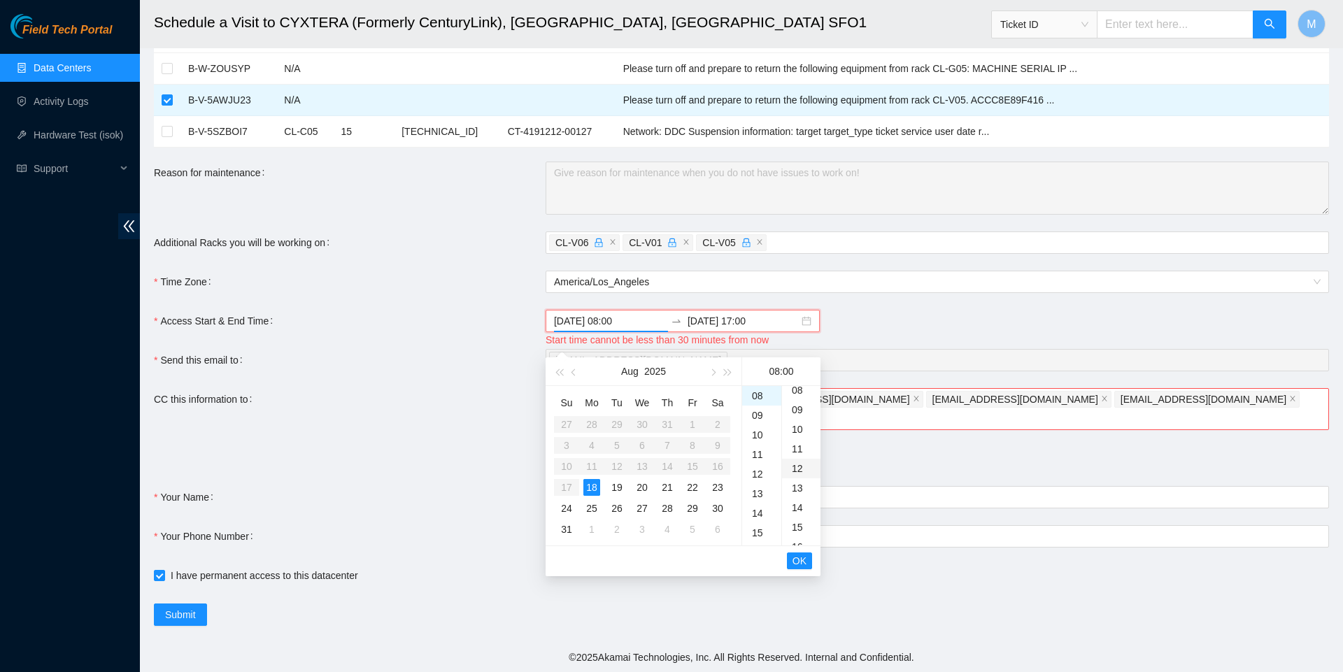
scroll to position [165, 0]
click at [797, 518] on div "15" at bounding box center [801, 525] width 38 height 20
click at [801, 556] on span "OK" at bounding box center [799, 560] width 14 height 15
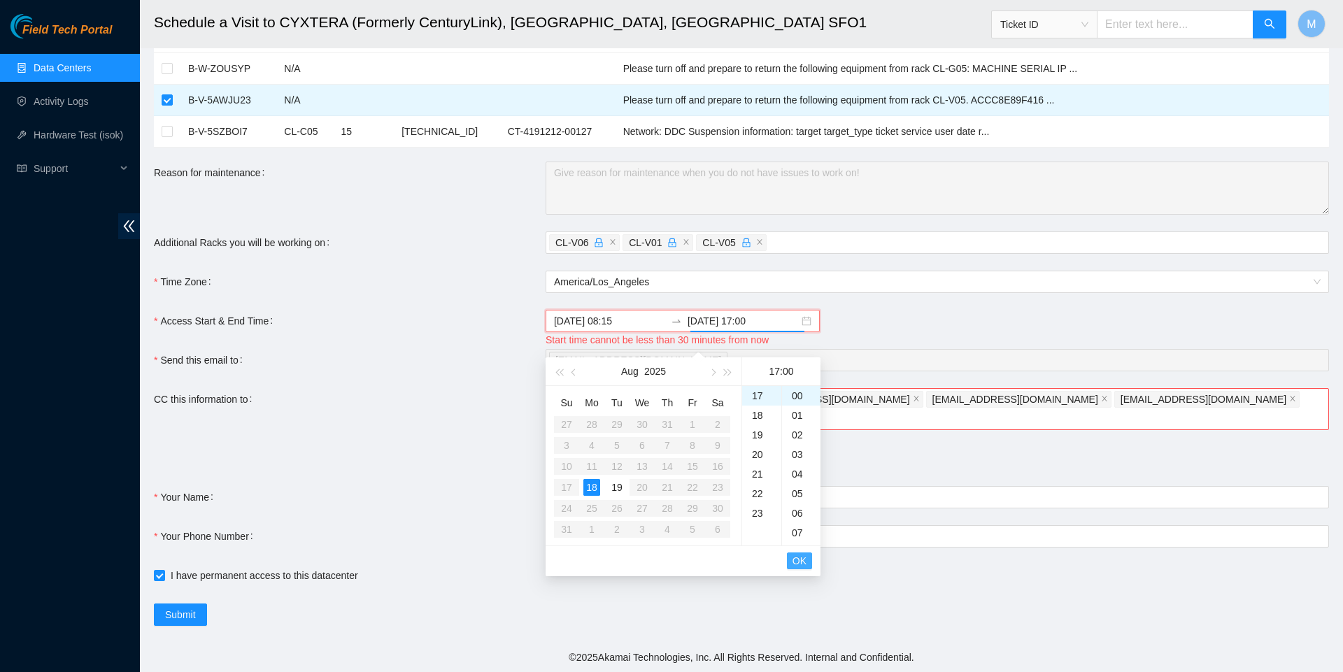
click at [801, 556] on span "OK" at bounding box center [799, 560] width 14 height 15
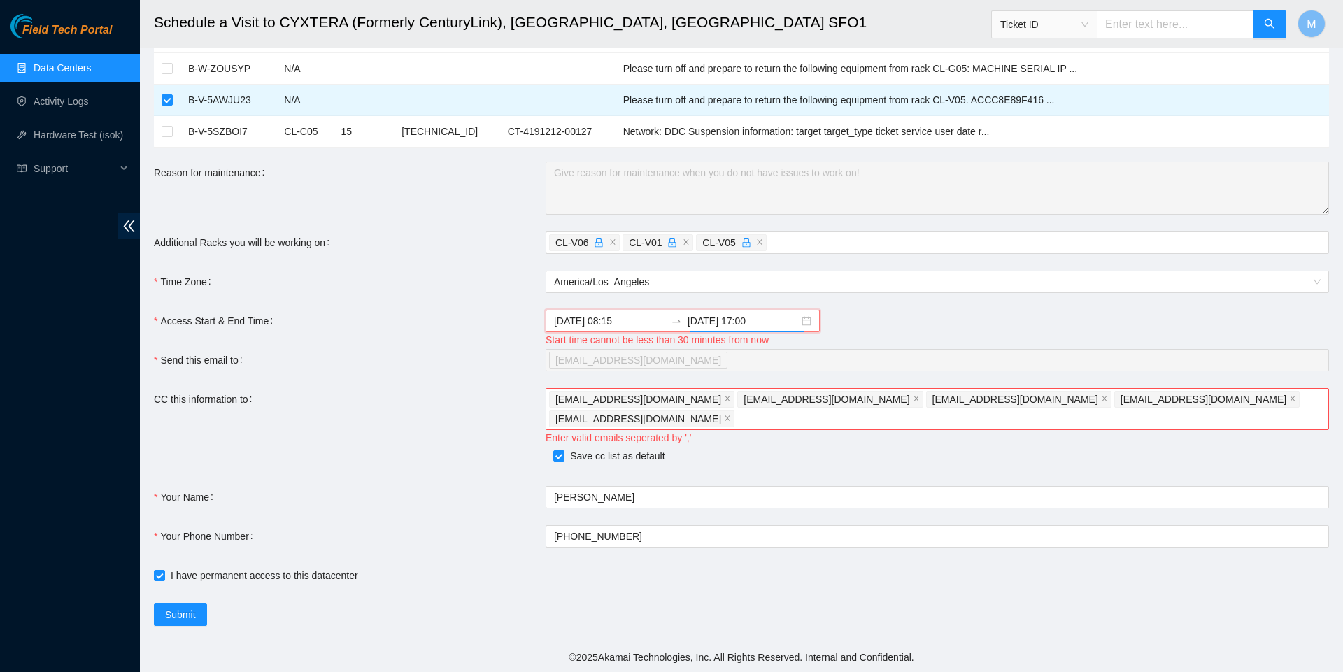
click at [485, 469] on form "Ticket Number Rack Machine IP Address Serial Number Todo B-V-5AWBOQ3 N/A Please…" at bounding box center [741, 103] width 1175 height 1045
click at [641, 329] on input "2025-08-18 08:15" at bounding box center [609, 320] width 111 height 15
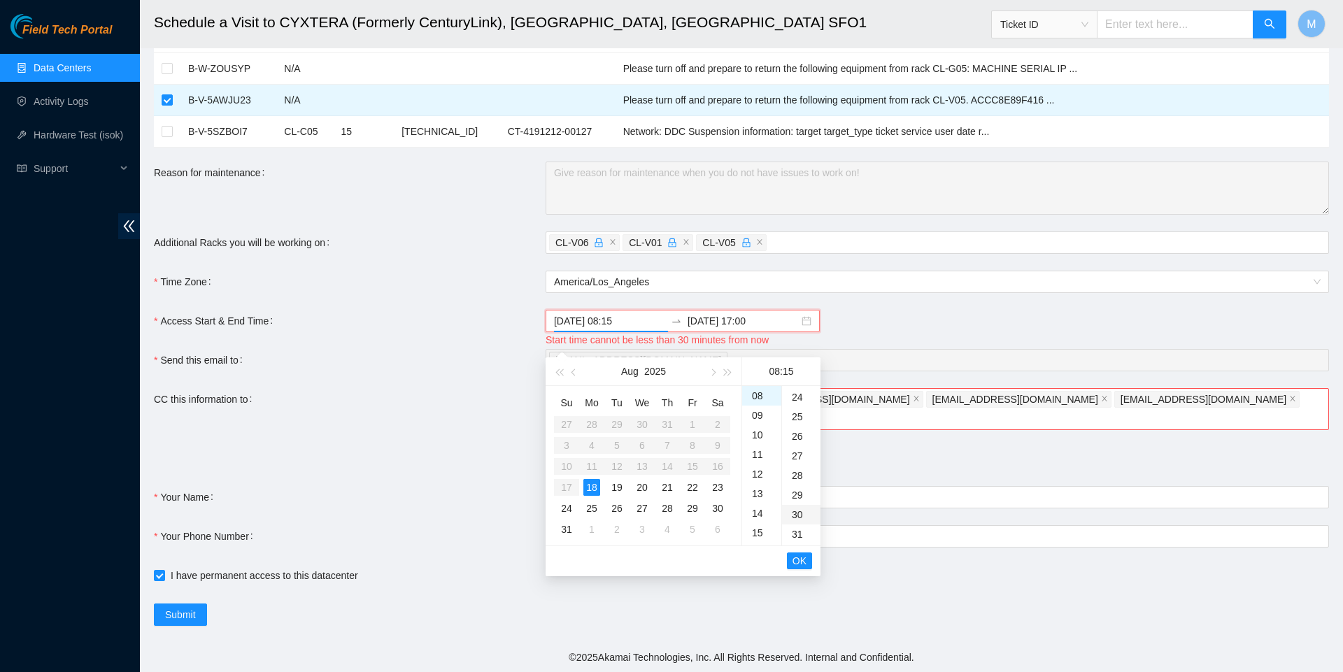
click at [797, 513] on div "30" at bounding box center [801, 515] width 38 height 20
click at [801, 415] on div "16" at bounding box center [801, 418] width 38 height 20
click at [801, 557] on span "OK" at bounding box center [799, 560] width 14 height 15
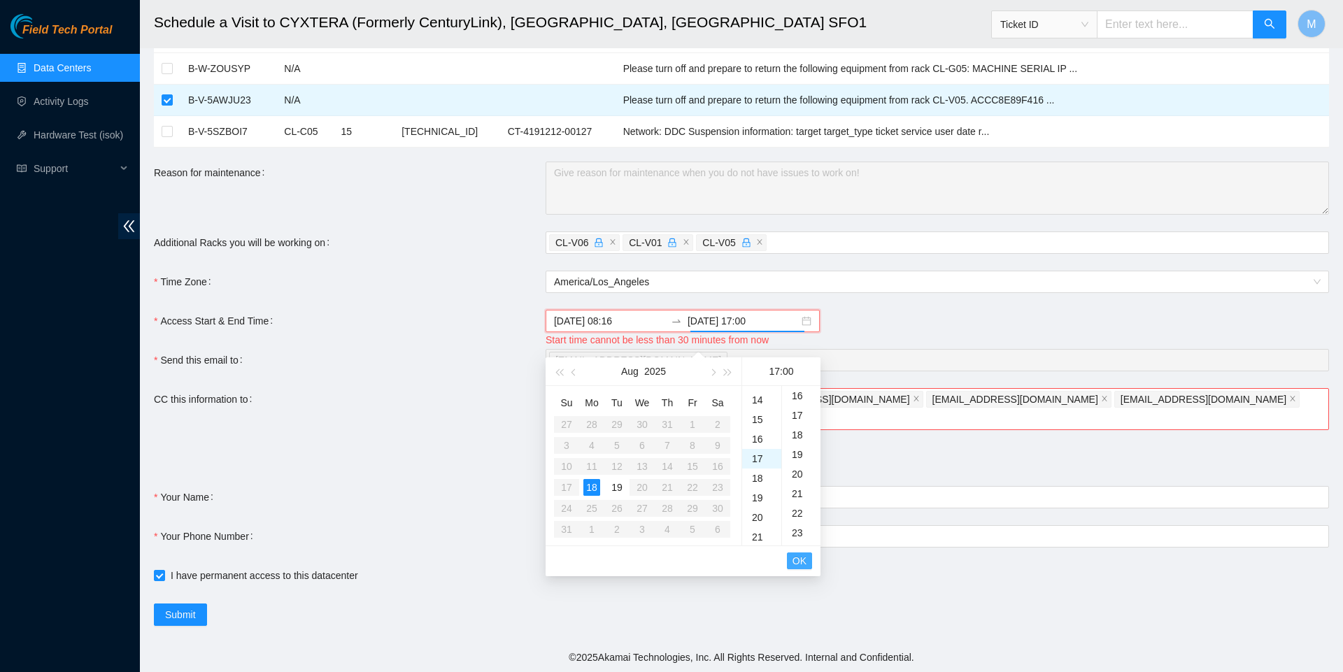
scroll to position [0, 0]
click at [801, 557] on span "OK" at bounding box center [799, 560] width 14 height 15
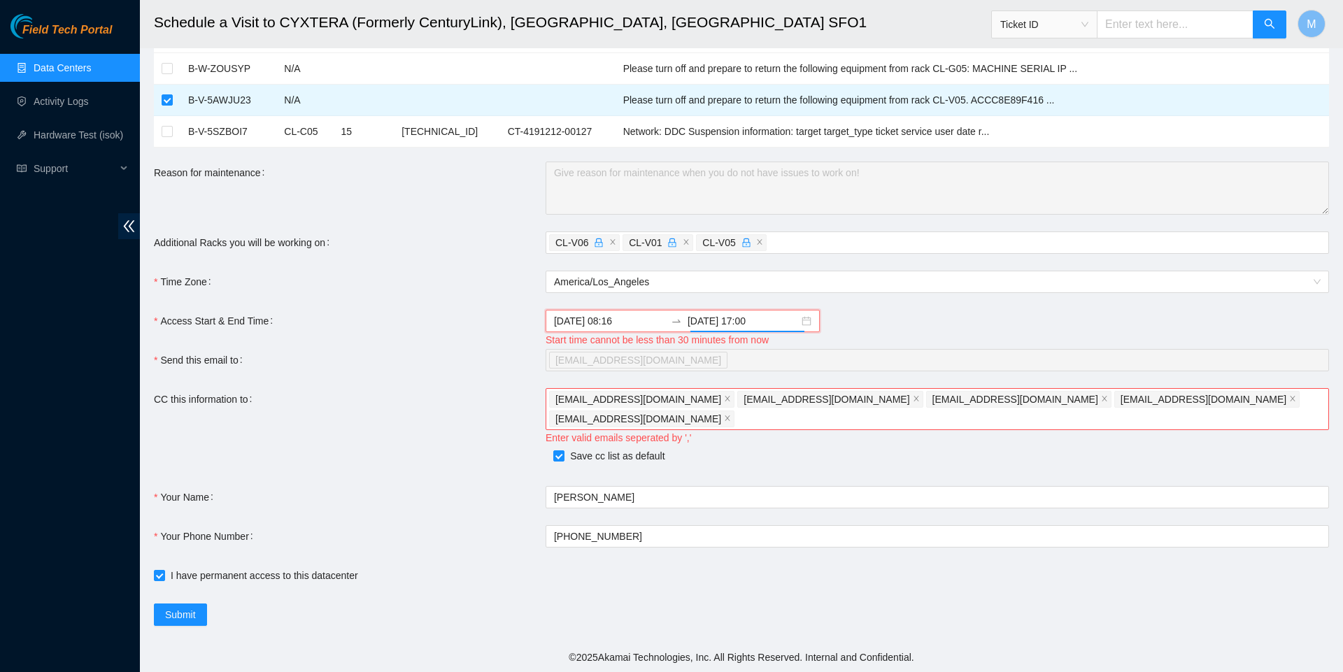
click at [517, 454] on div "Save cc list as default" at bounding box center [545, 458] width 783 height 20
click at [471, 574] on div "I have permanent access to this datacenter" at bounding box center [545, 575] width 783 height 15
click at [192, 619] on span "Submit" at bounding box center [180, 614] width 31 height 15
click at [747, 332] on div "2025-08-18 08:16 2025-08-18 17:00" at bounding box center [682, 321] width 274 height 22
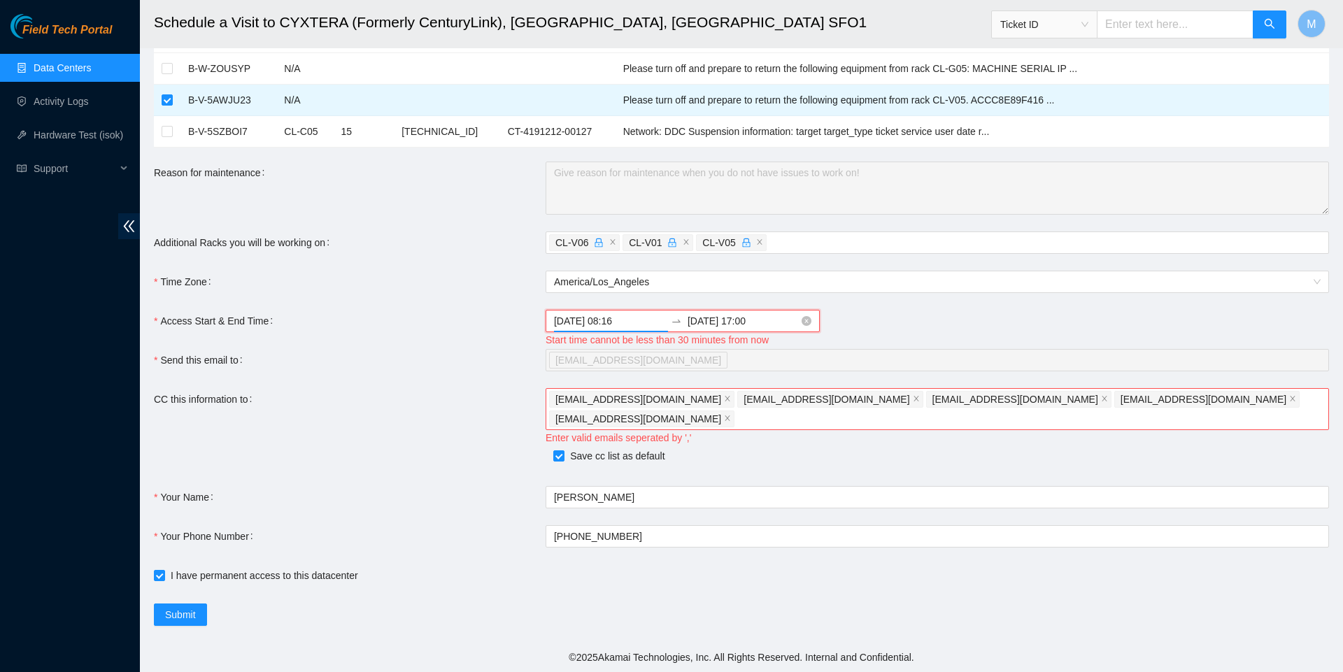
scroll to position [313, 0]
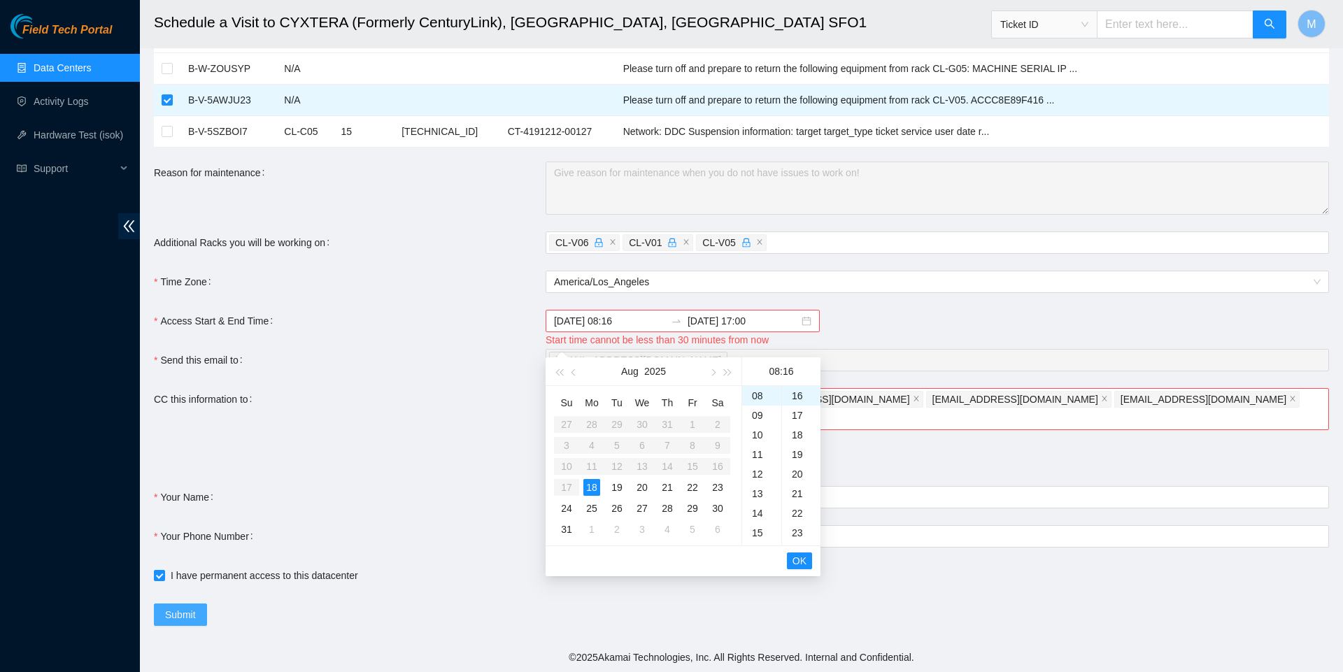
click at [166, 622] on span "Submit" at bounding box center [180, 614] width 31 height 15
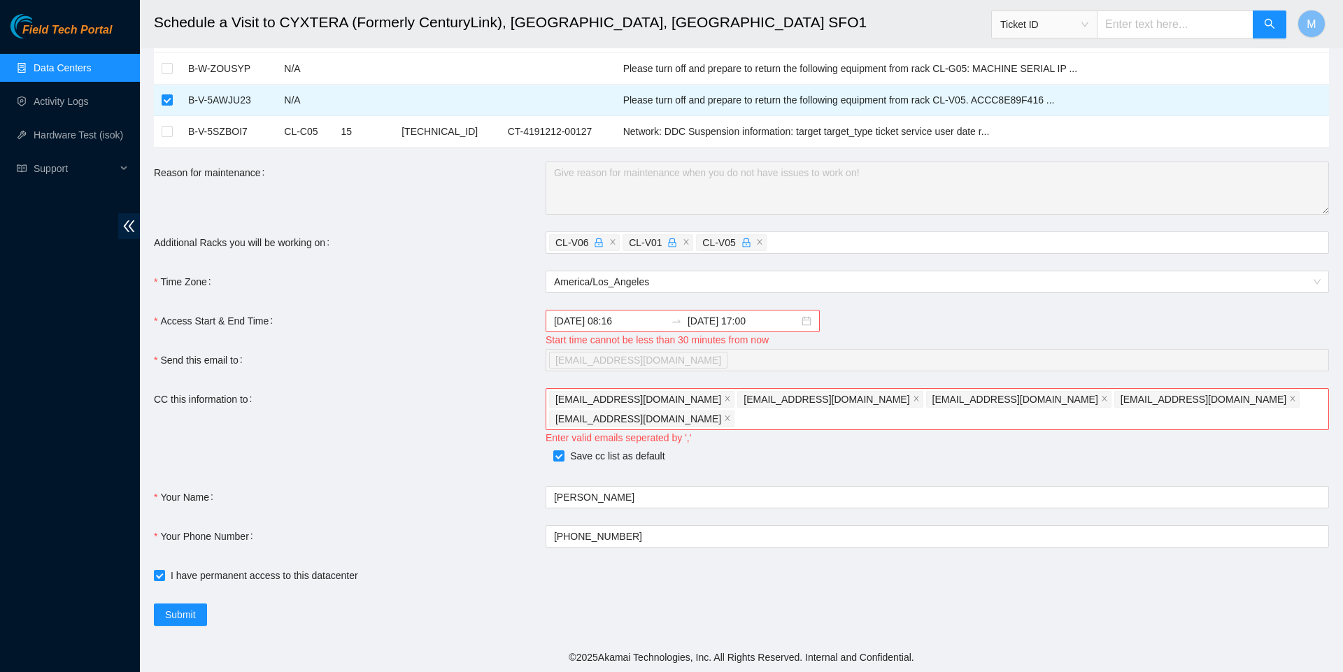
click at [387, 464] on div "Save cc list as default" at bounding box center [545, 458] width 783 height 20
click at [643, 329] on input "2025-08-18 08:16" at bounding box center [609, 320] width 111 height 15
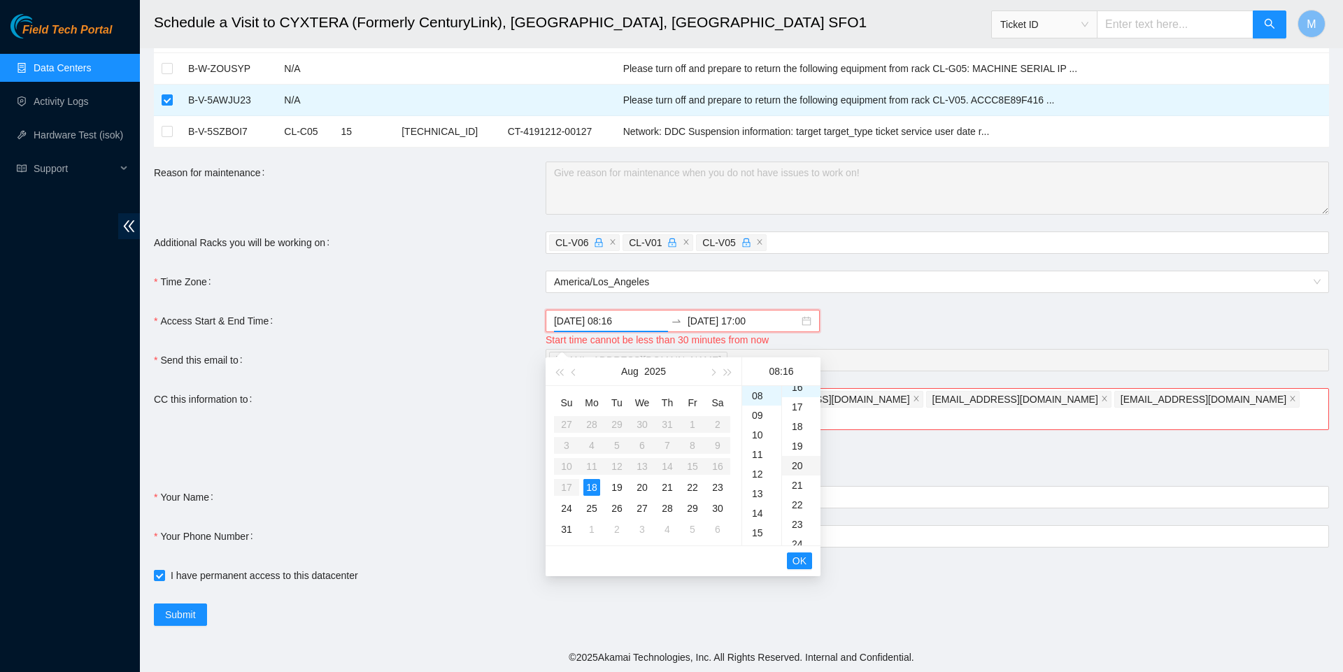
click at [796, 456] on div "20" at bounding box center [801, 466] width 38 height 20
type input "2025-08-18 08:20"
click at [800, 564] on span "OK" at bounding box center [799, 560] width 14 height 15
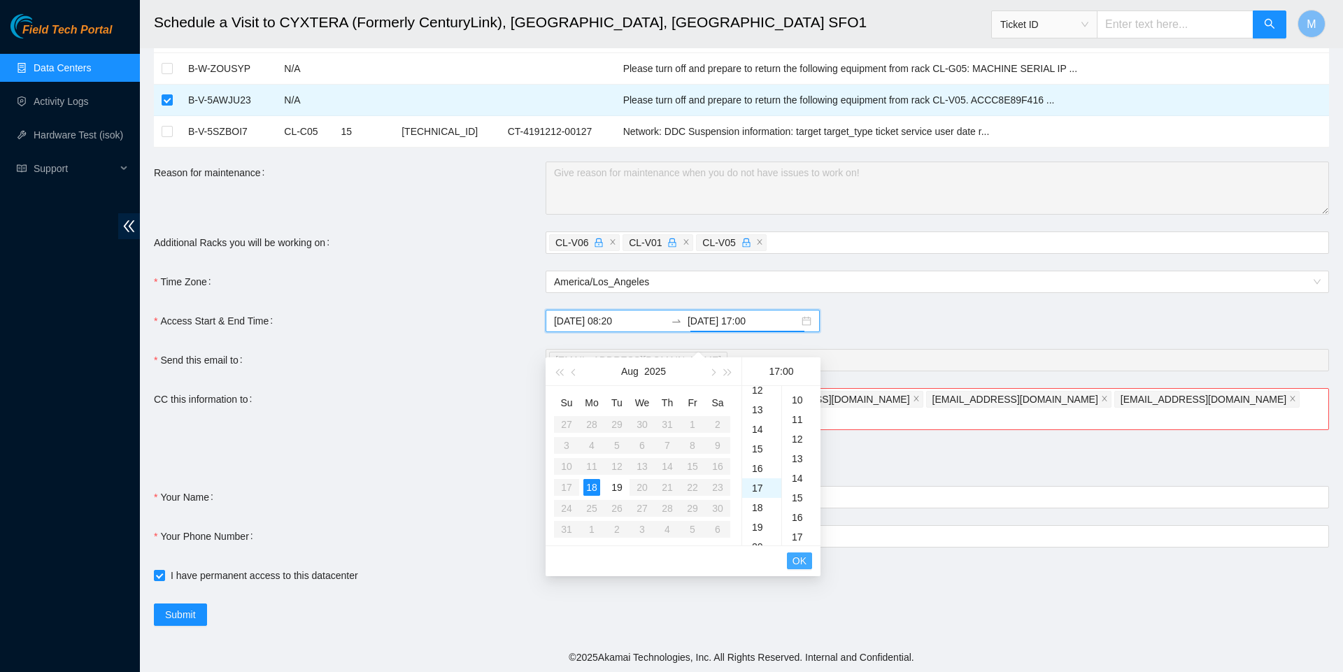
scroll to position [0, 0]
click at [800, 564] on span "OK" at bounding box center [799, 560] width 14 height 15
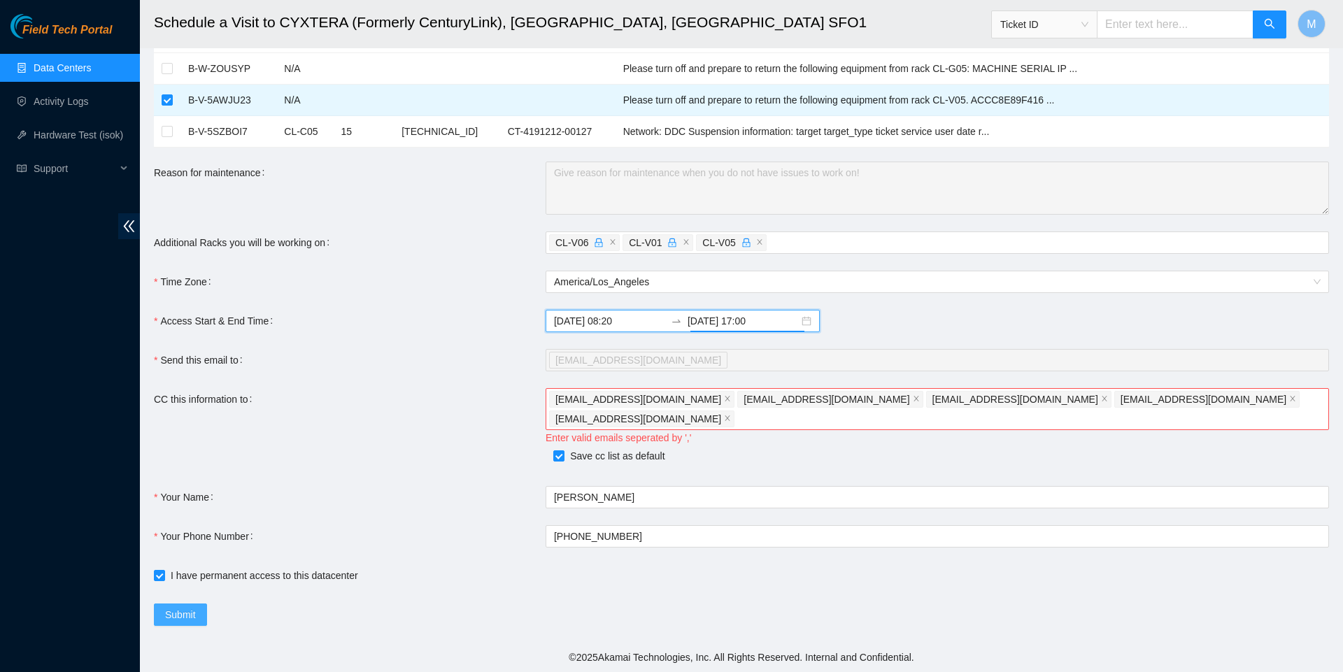
click at [186, 616] on span "Submit" at bounding box center [180, 614] width 31 height 15
click at [191, 612] on span "Submit" at bounding box center [180, 614] width 31 height 15
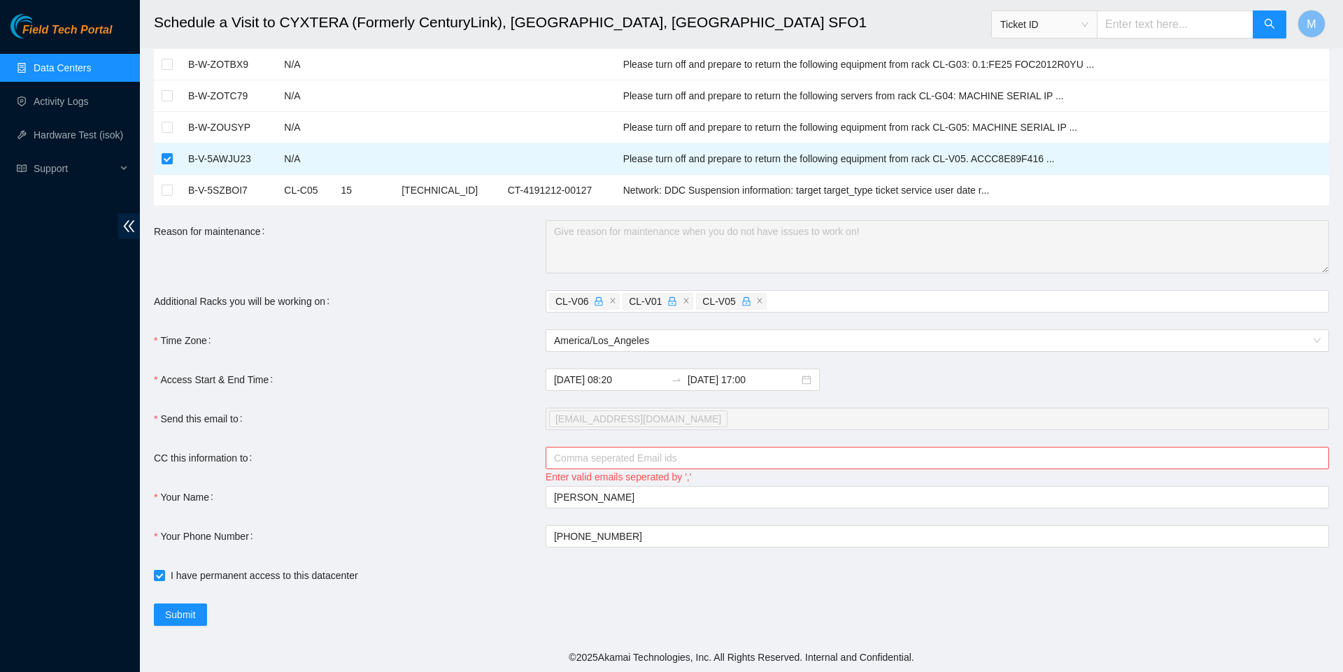
scroll to position [473, 0]
click at [759, 455] on div at bounding box center [930, 458] width 762 height 17
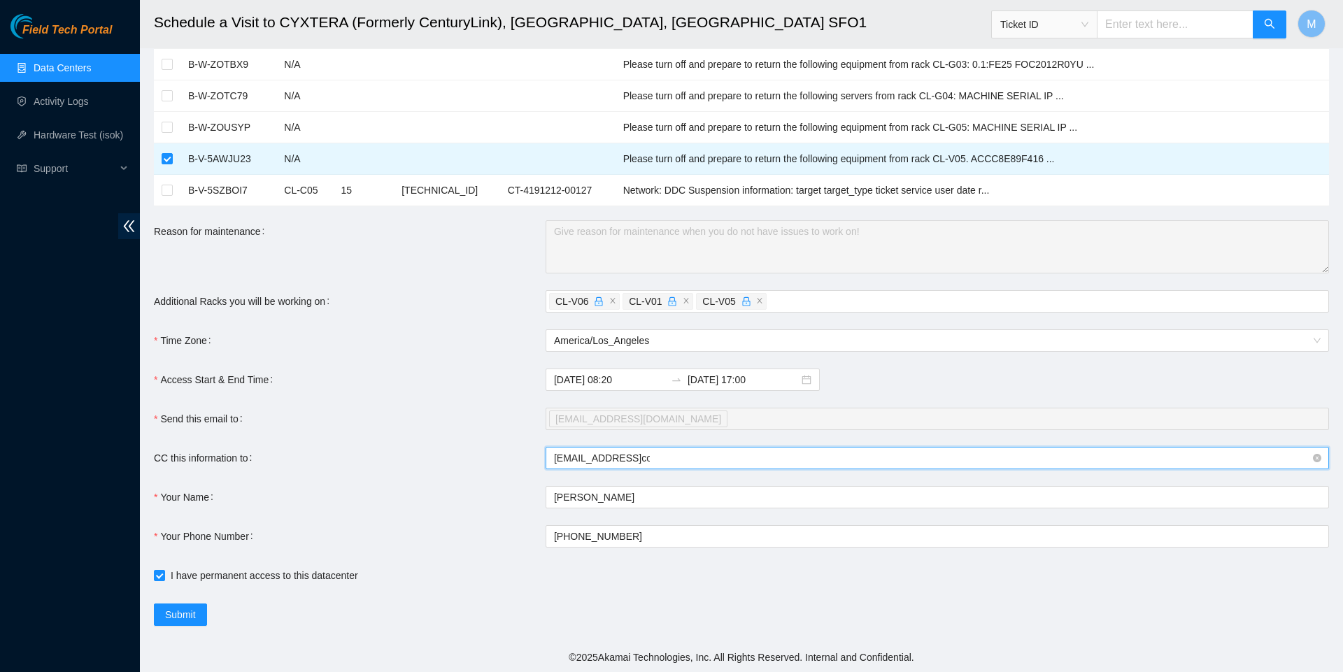
type input "markdy408@gmailcom"
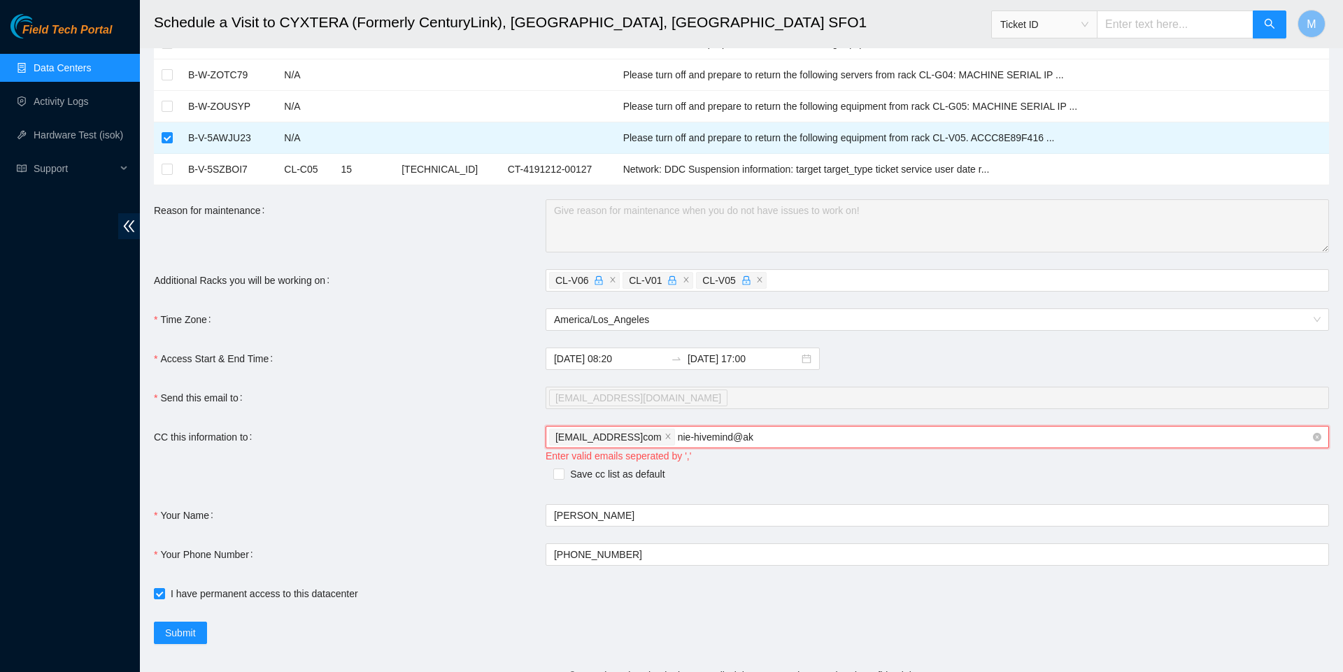
type input "nie-hivemind@aka"
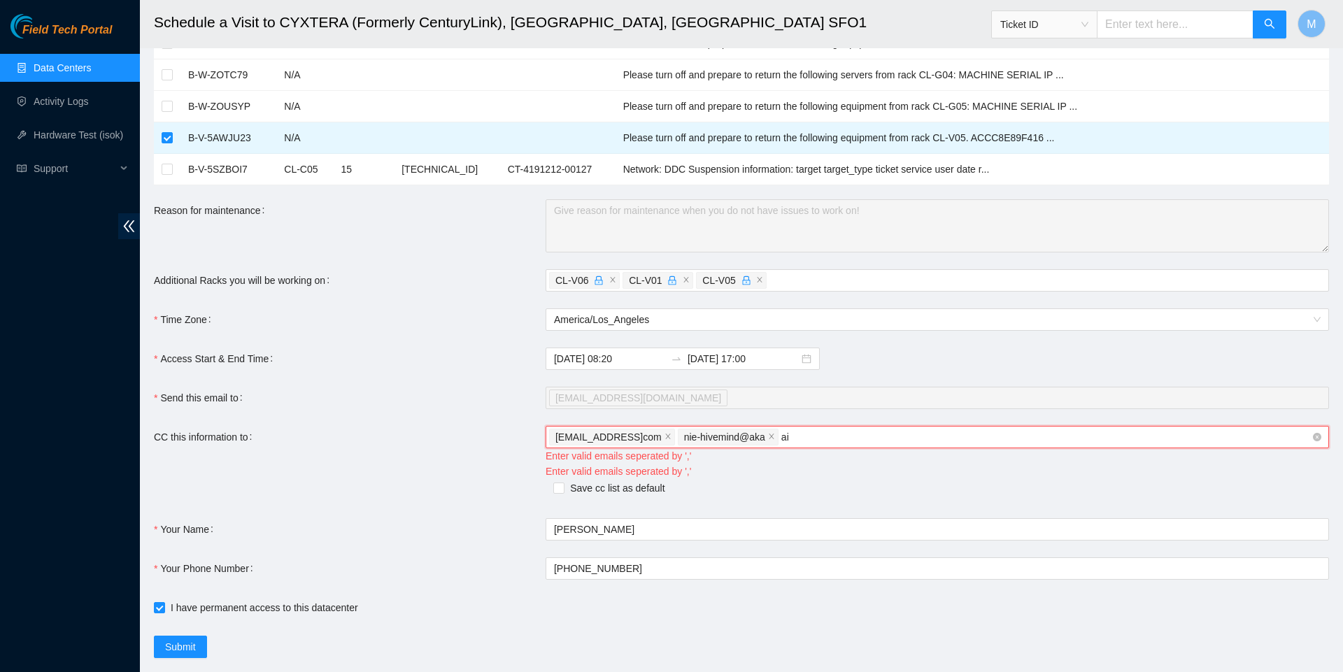
type input "a"
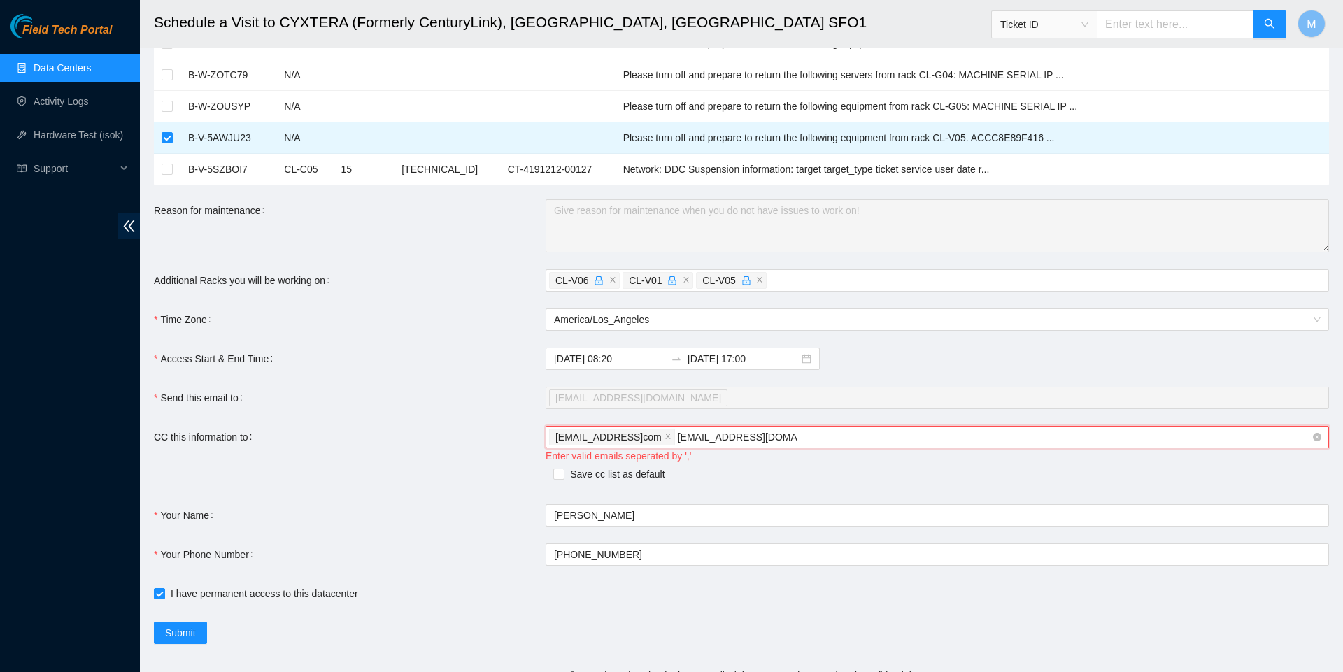
type input "nie-hivemind@akamai.com"
type input "deploy-tix@akamai.com"
type input "nocc-shift"
type input "nocc-shift@akamai.com"
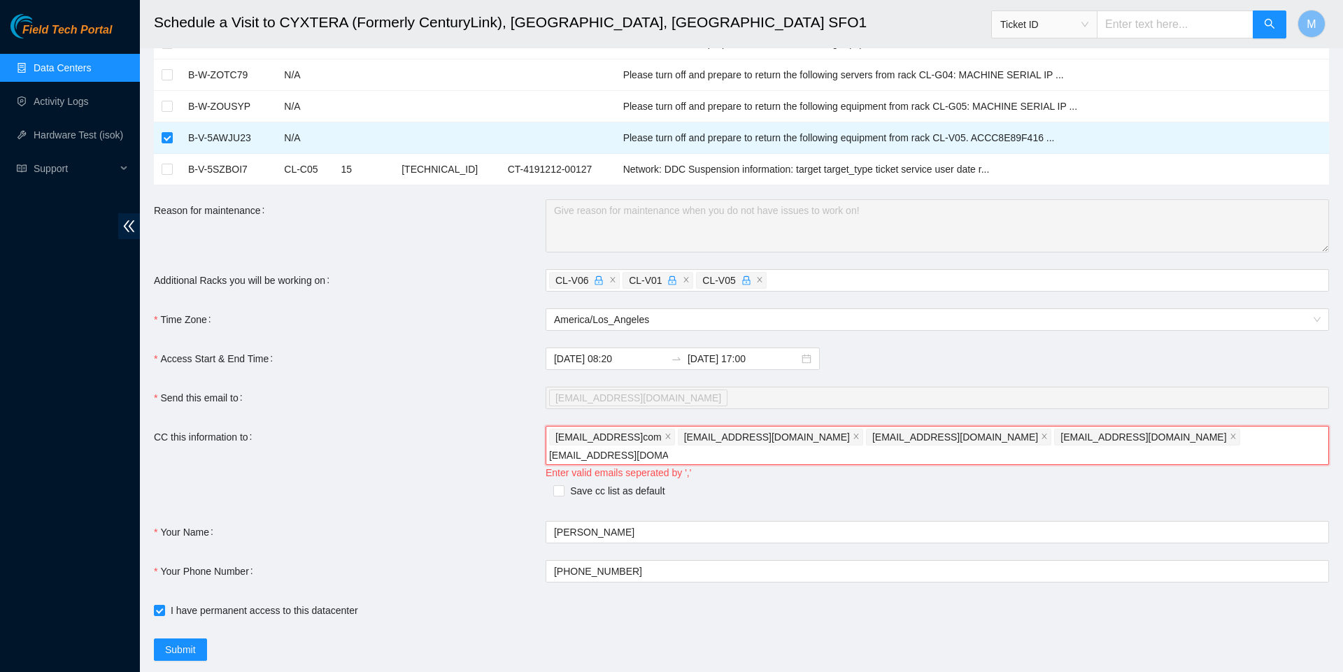
type input "nie-field-sjc@akmai.com"
click at [564, 497] on span at bounding box center [558, 493] width 11 height 11
click at [563, 497] on input "Save cc list as default" at bounding box center [558, 493] width 10 height 10
checkbox input "true"
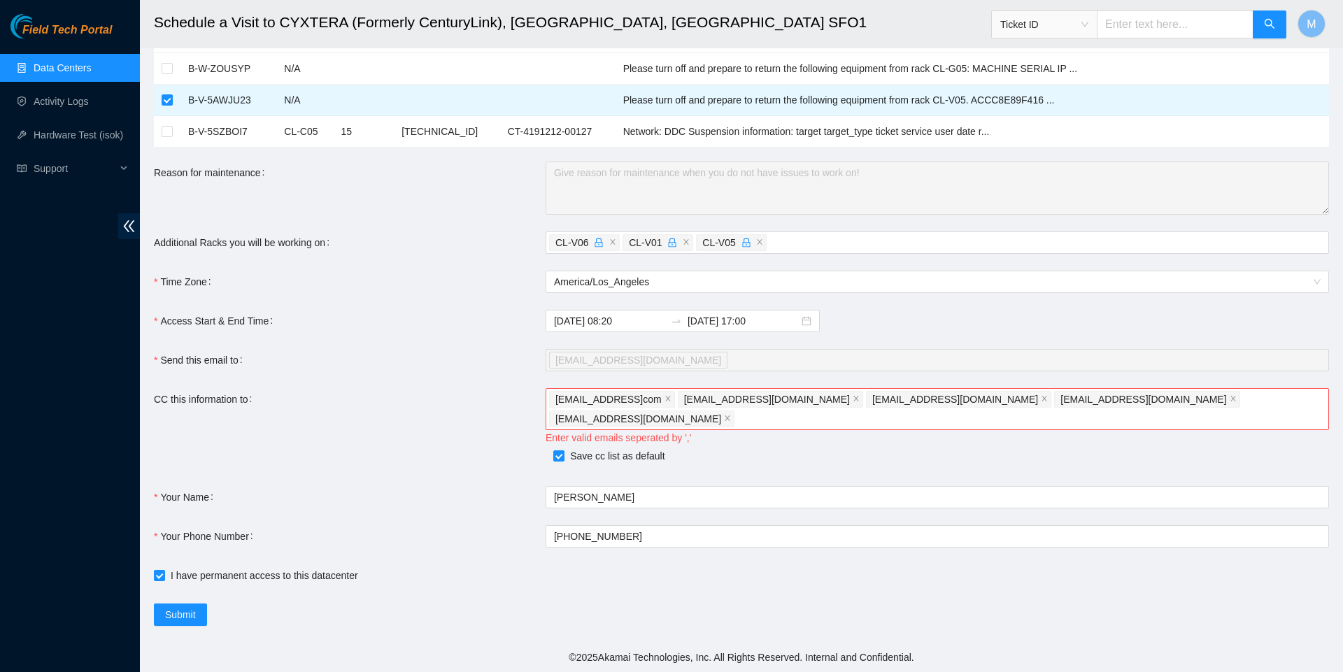
scroll to position [513, 0]
click at [445, 561] on form "Ticket Number Rack Machine IP Address Serial Number Todo B-V-5AWBOQ3 N/A Please…" at bounding box center [741, 103] width 1175 height 1045
click at [180, 614] on span "Submit" at bounding box center [180, 614] width 31 height 15
click at [678, 409] on div "markdy408@gmailcom" at bounding box center [613, 400] width 129 height 20
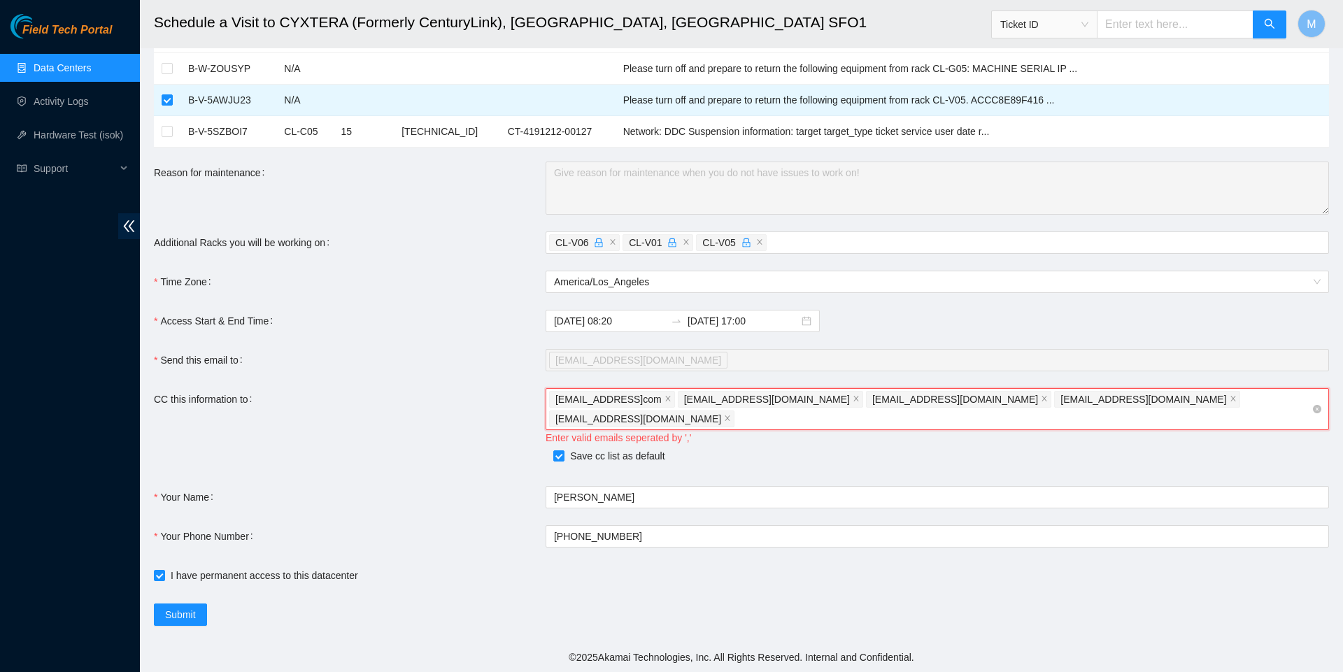
drag, startPoint x: 680, startPoint y: 412, endPoint x: 787, endPoint y: 413, distance: 107.0
click at [708, 412] on div "markdy408@gmailcom nie-hivemind@akamai.com deploy-tix@akamai.com nocc-shift@aka…" at bounding box center [930, 409] width 762 height 39
click at [866, 408] on span "deploy-tix@akamai.com" at bounding box center [958, 399] width 185 height 17
click at [1054, 408] on span "nocc-shift@akamai.com" at bounding box center [1146, 399] width 185 height 17
click at [734, 416] on span "nie-field-sjc@akmai.com" at bounding box center [641, 418] width 185 height 17
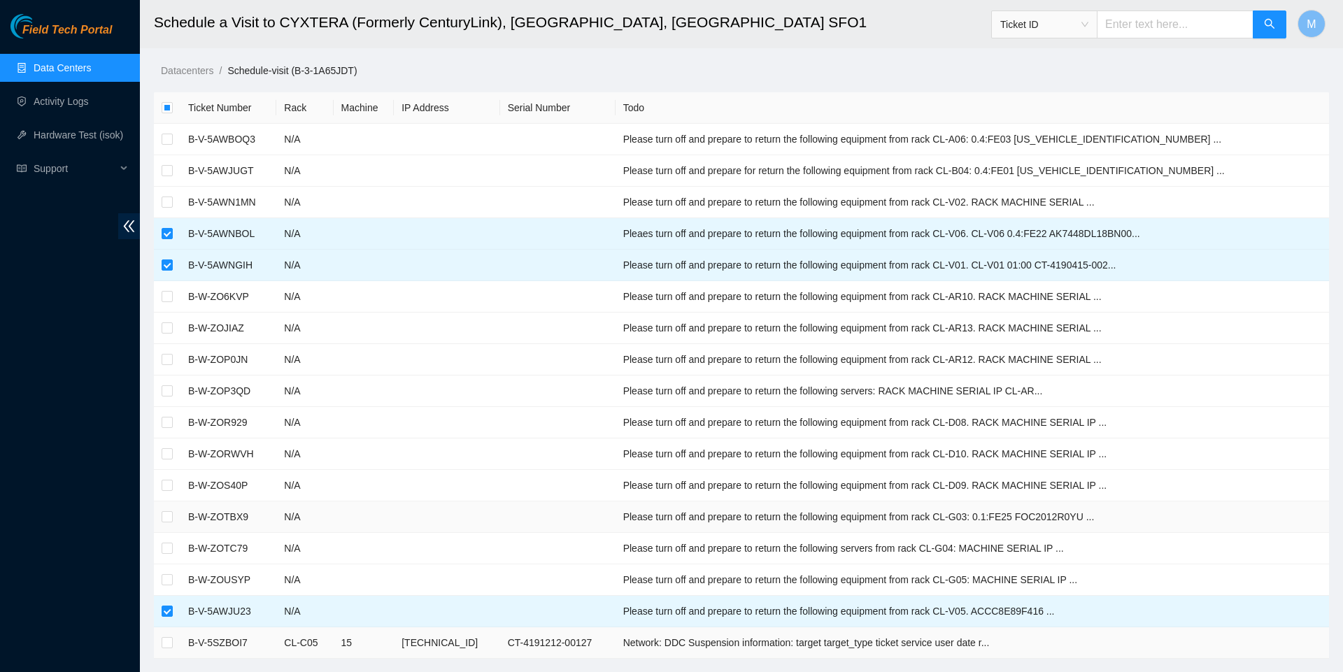
scroll to position [0, 0]
click at [90, 62] on link "Data Centers" at bounding box center [62, 67] width 57 height 11
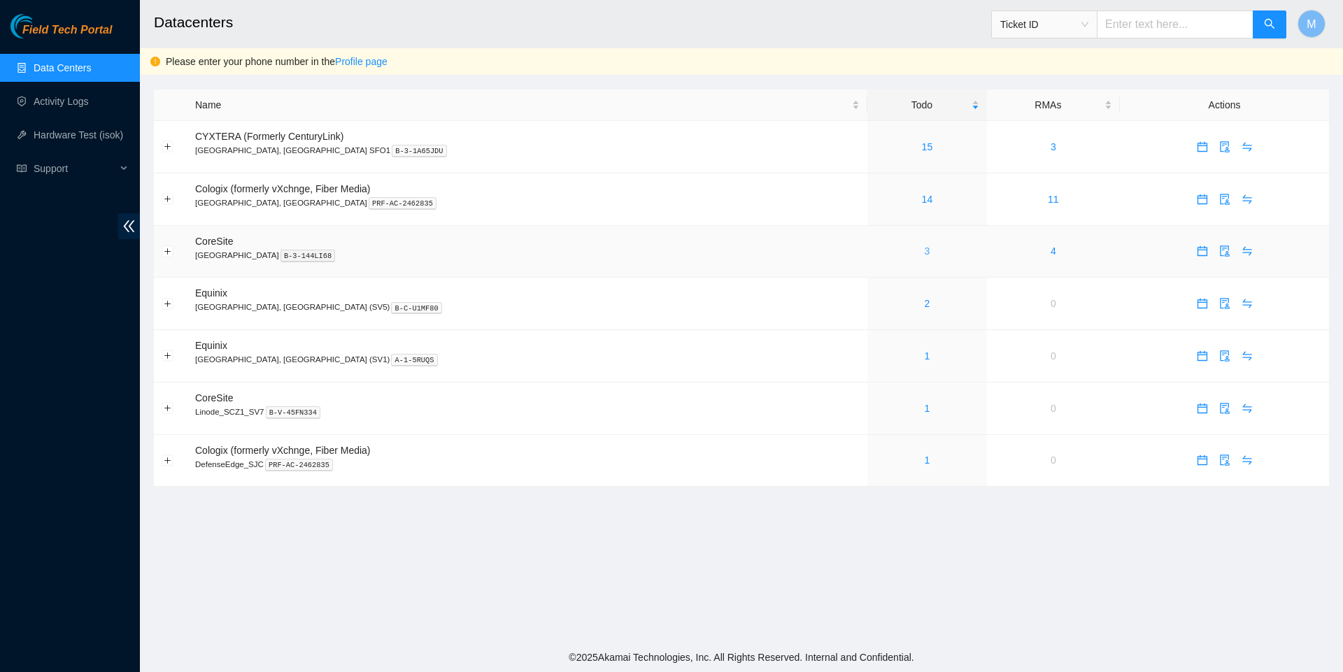
click at [924, 257] on link "3" at bounding box center [927, 250] width 6 height 11
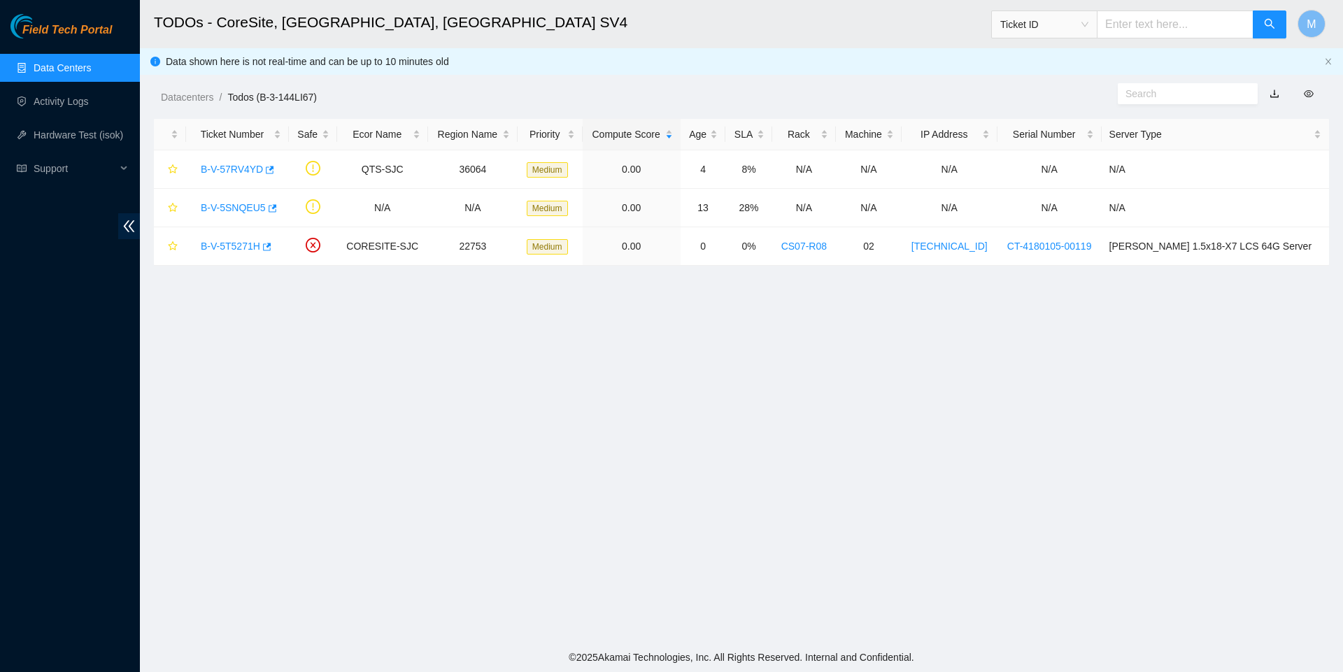
click at [76, 69] on link "Data Centers" at bounding box center [62, 67] width 57 height 11
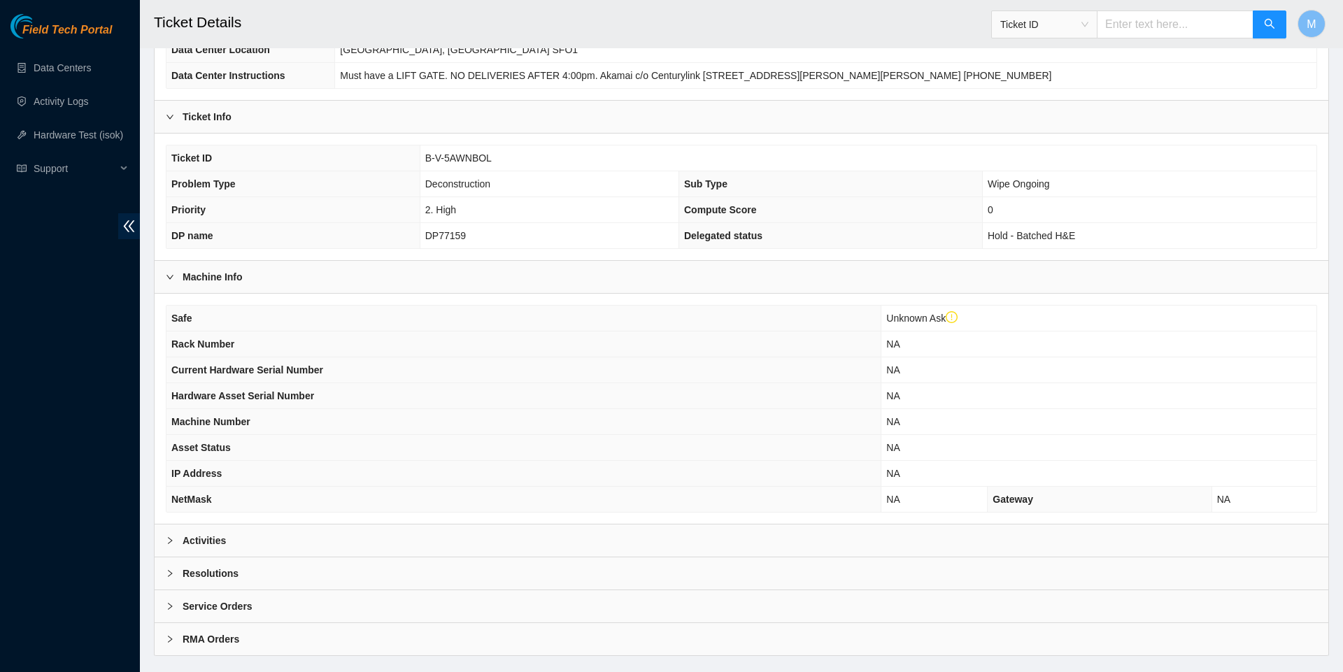
scroll to position [214, 0]
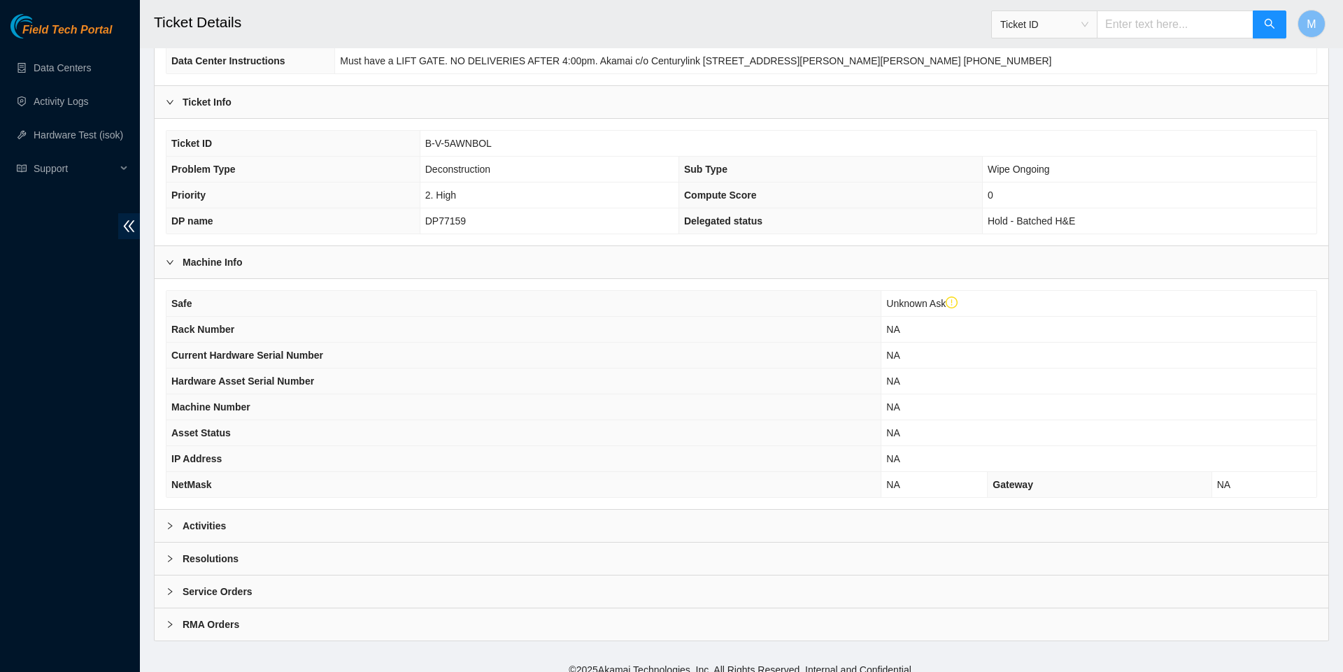
click at [169, 530] on icon "right" at bounding box center [170, 526] width 8 height 8
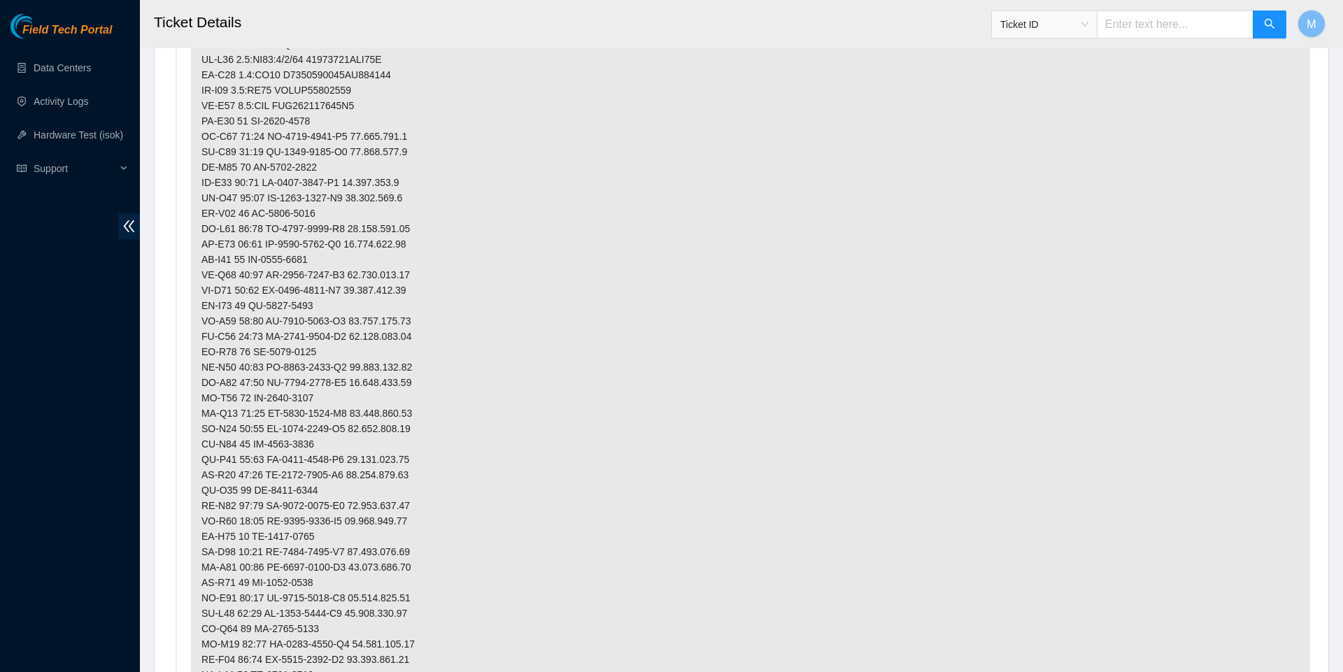
scroll to position [457, 0]
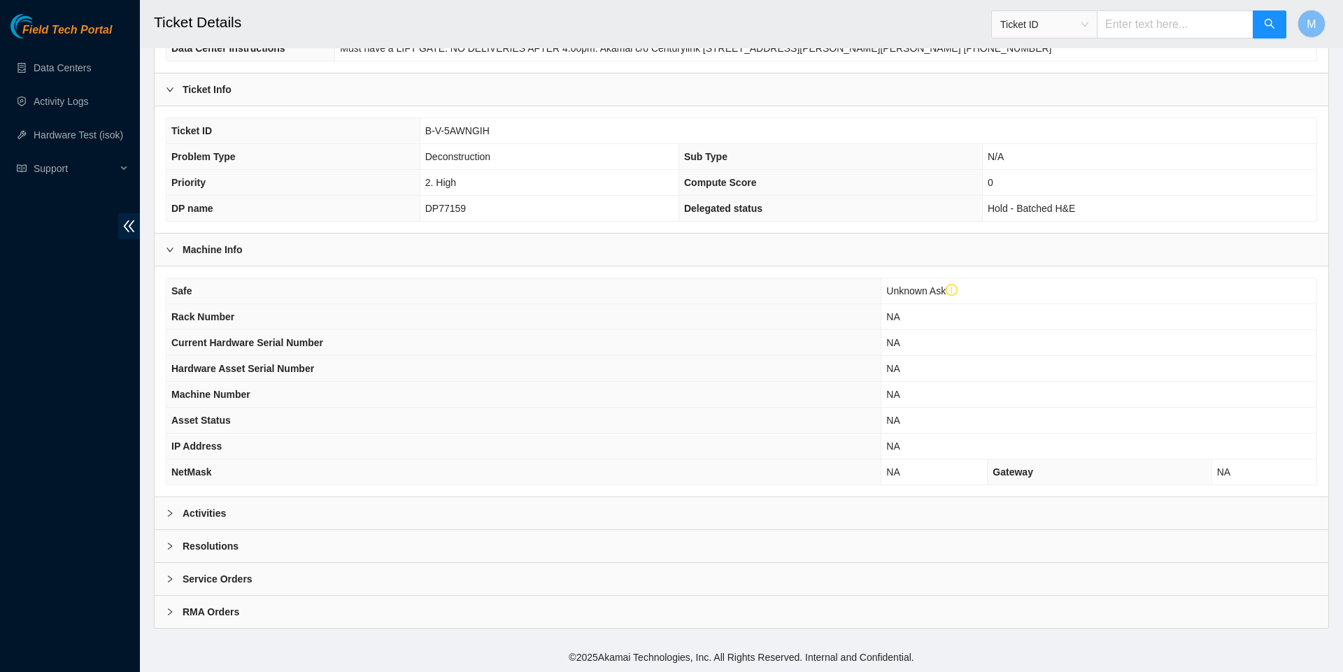
scroll to position [246, 0]
click at [169, 512] on icon "right" at bounding box center [170, 513] width 8 height 8
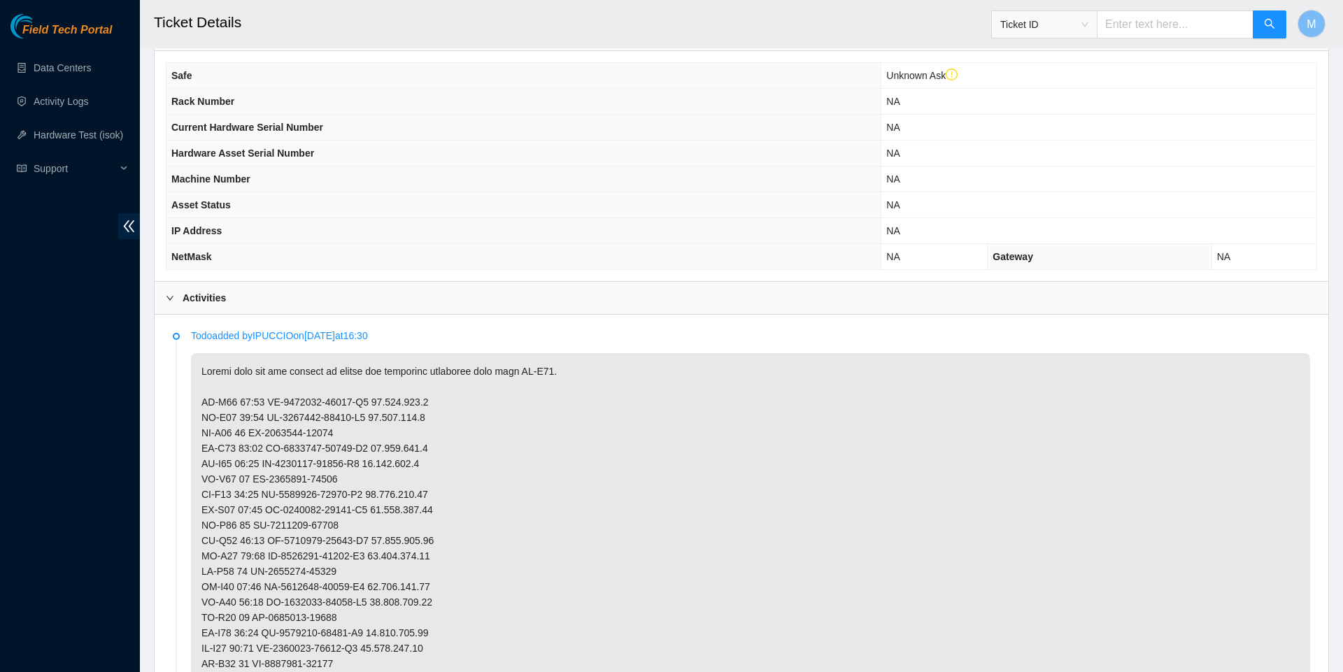
scroll to position [445, 0]
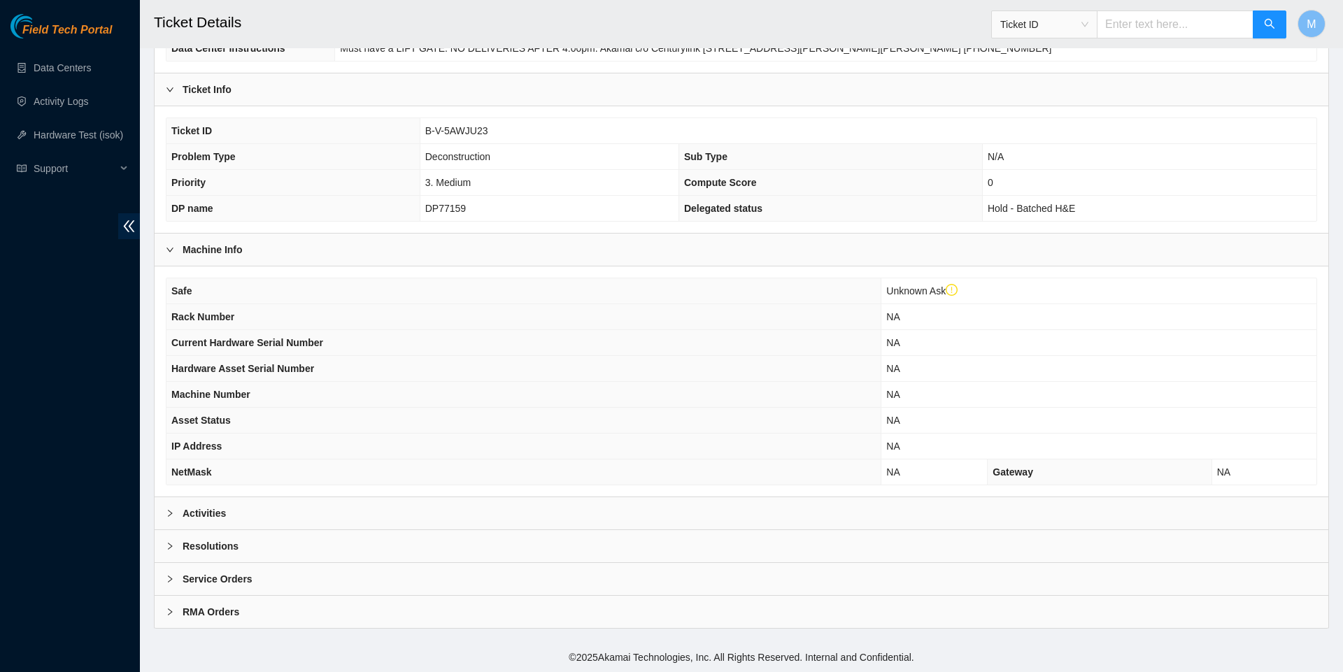
scroll to position [246, 0]
click at [169, 510] on icon "right" at bounding box center [170, 513] width 8 height 8
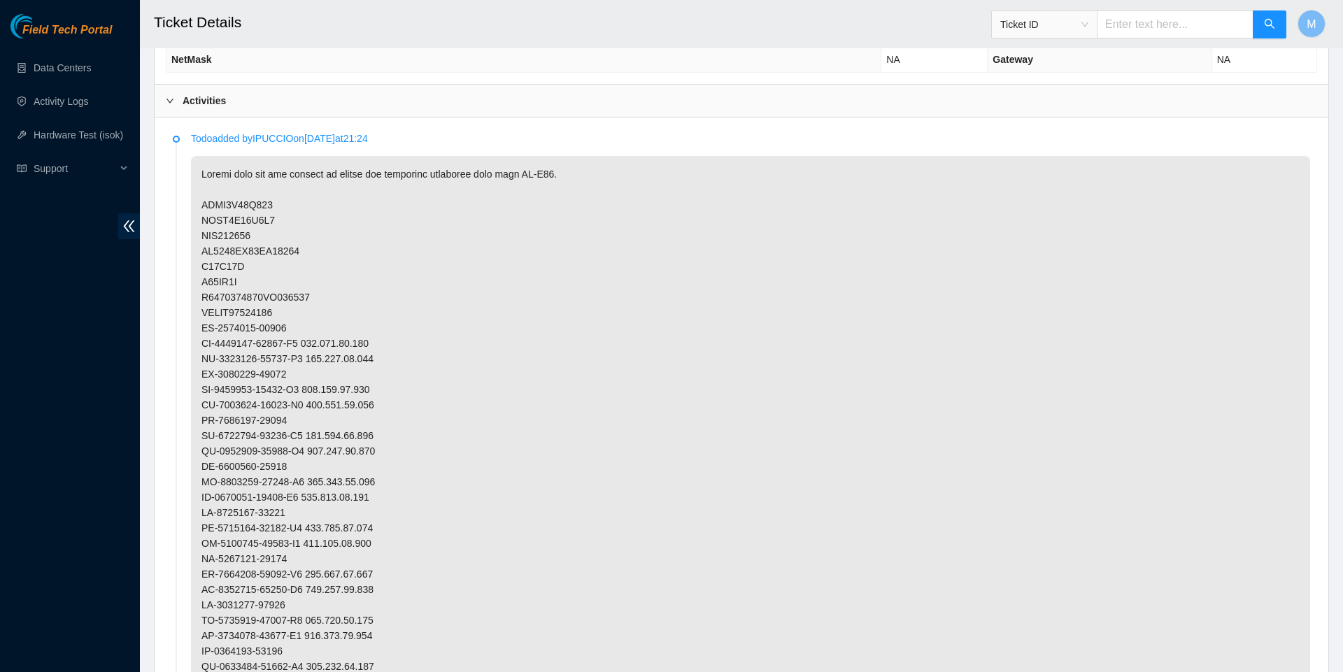
scroll to position [644, 0]
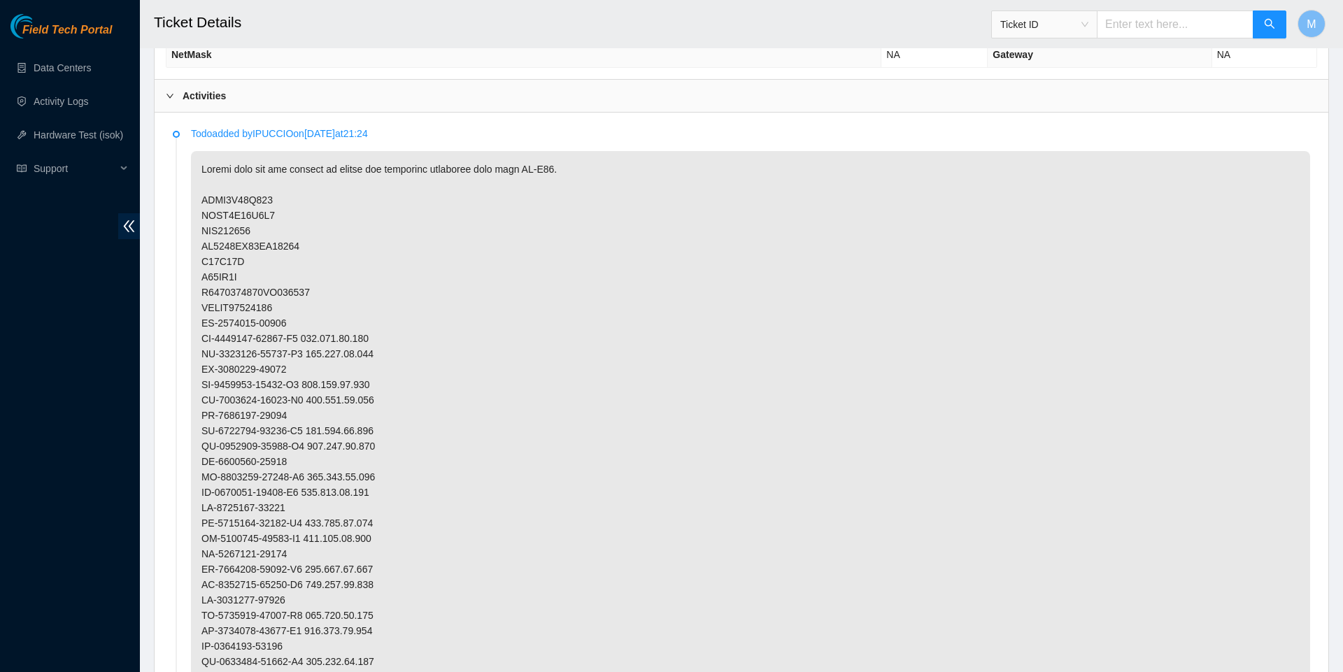
click at [930, 1] on h2 "Ticket Details" at bounding box center [614, 22] width 920 height 45
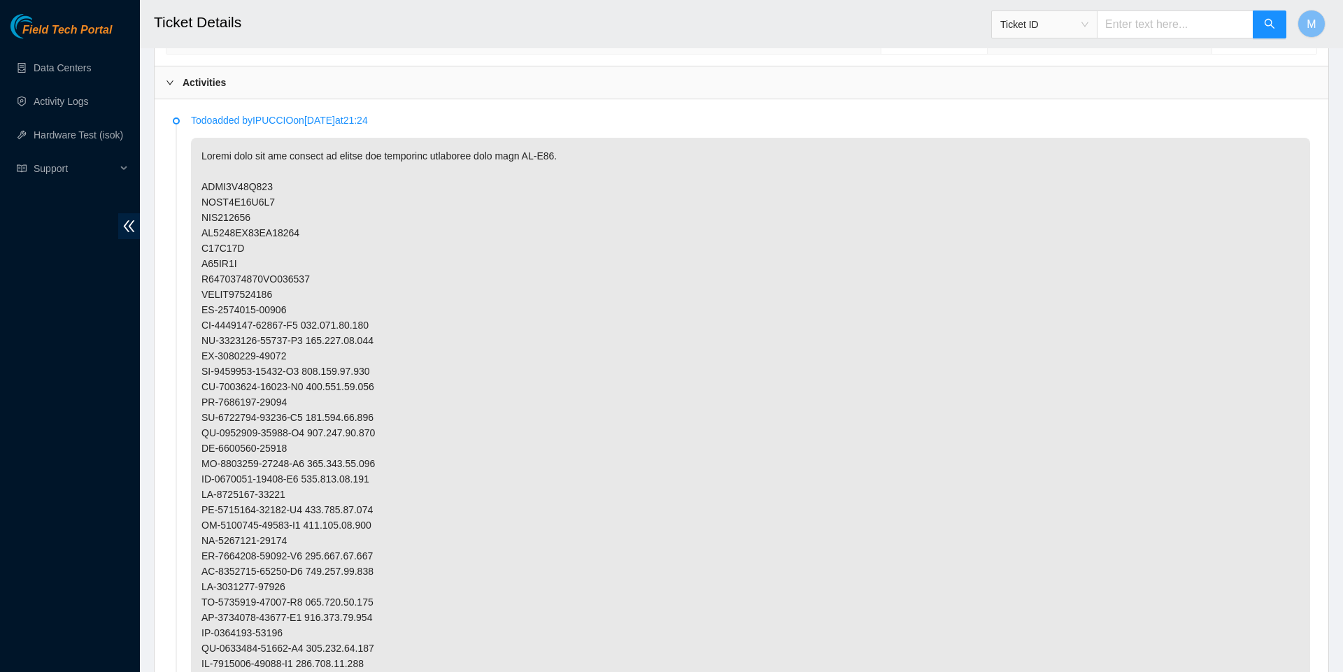
scroll to position [659, 0]
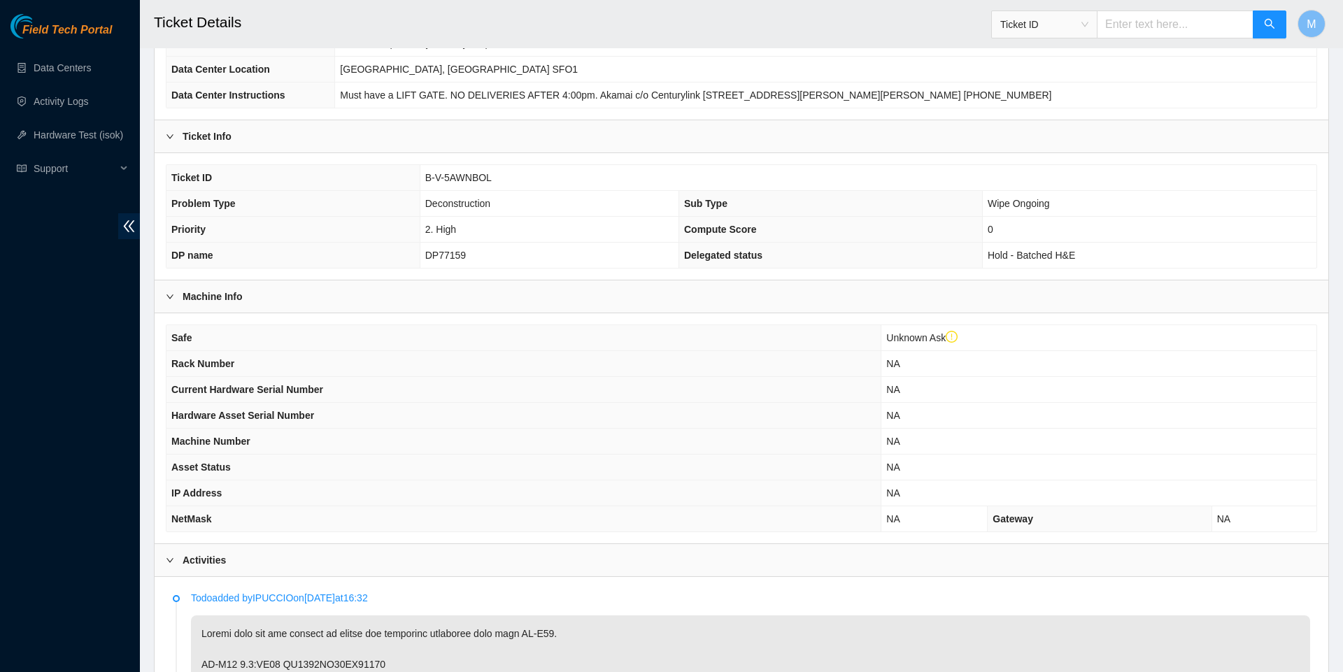
scroll to position [147, 0]
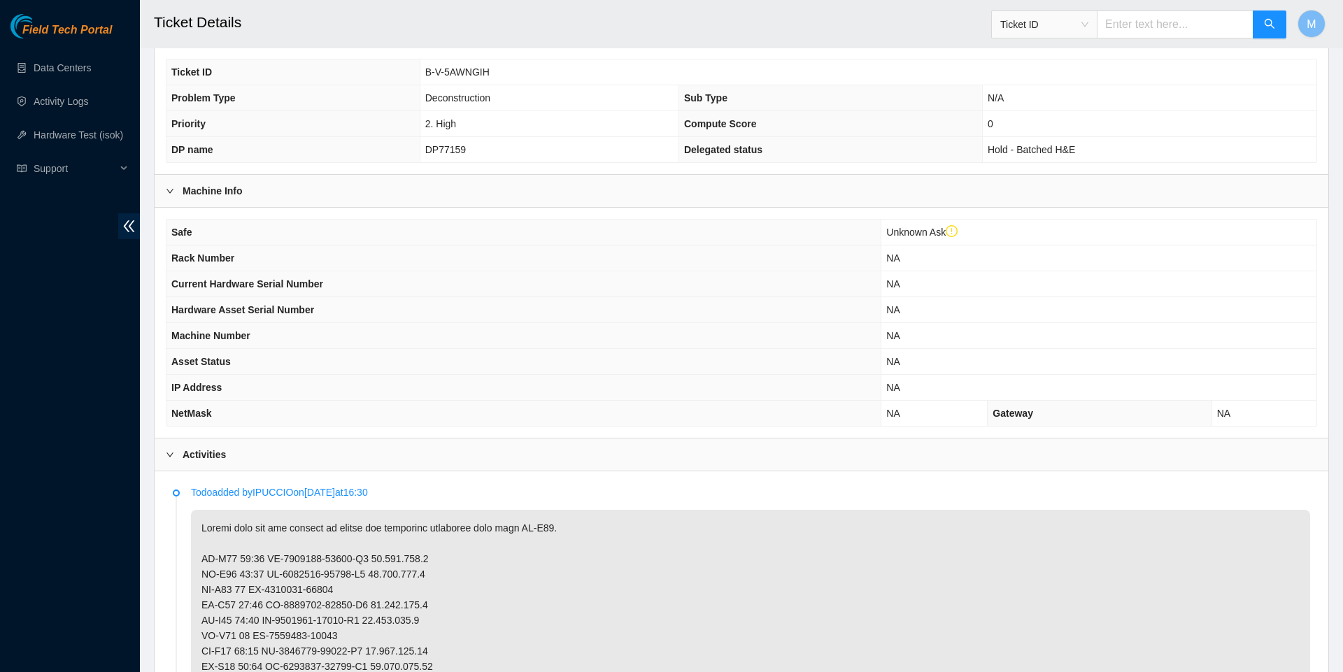
scroll to position [244, 0]
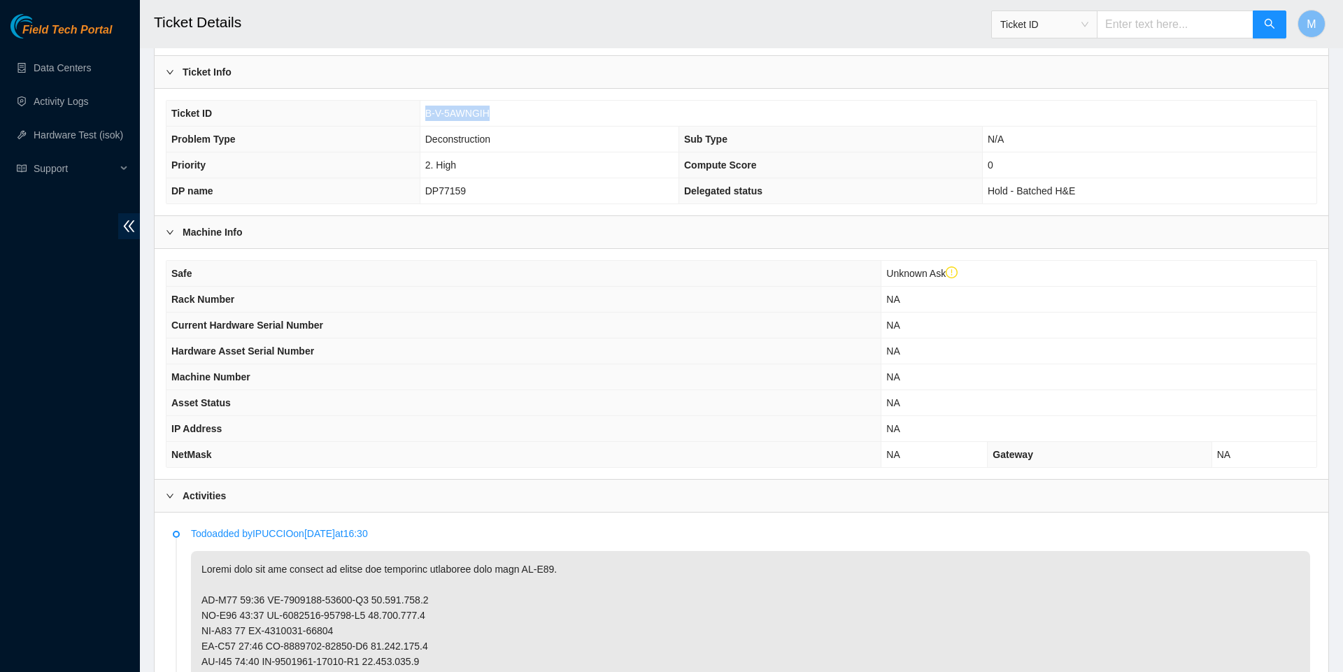
drag, startPoint x: 420, startPoint y: 120, endPoint x: 521, endPoint y: 120, distance: 101.4
click at [515, 120] on td "B-V-5AWNGIH" at bounding box center [868, 114] width 897 height 26
copy span "B-V-5AWNGIH"
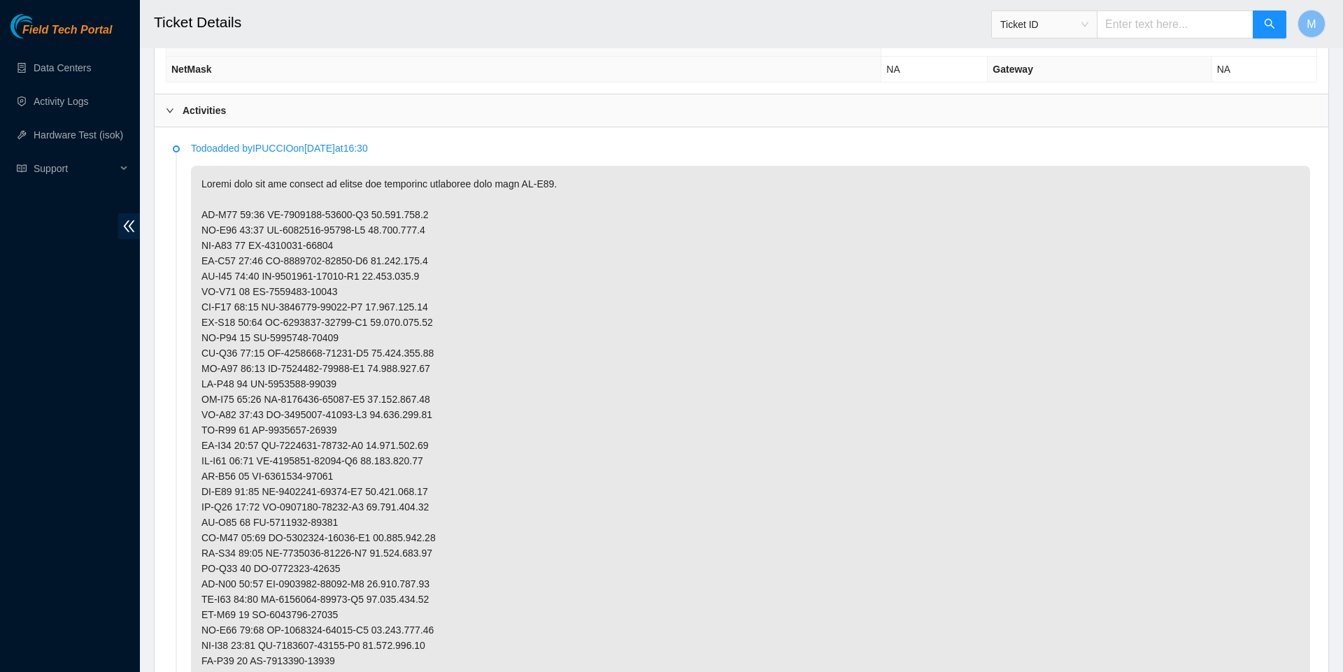
scroll to position [604, 0]
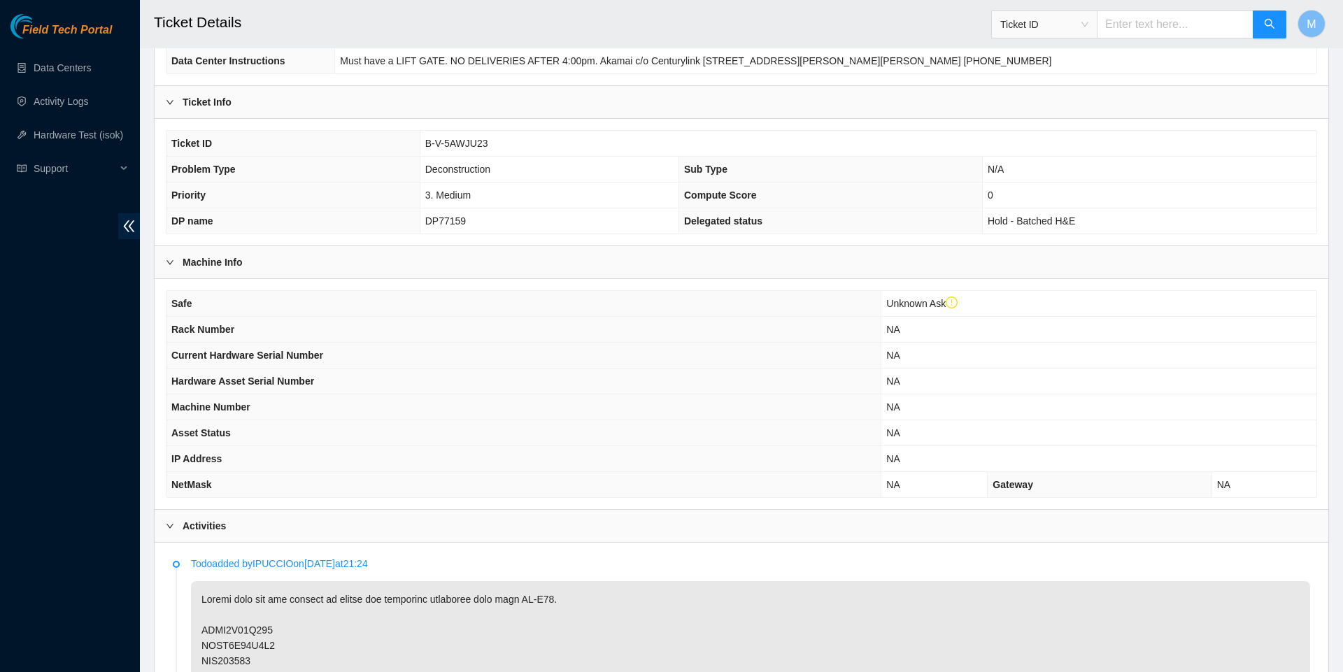
scroll to position [215, 0]
